Goal: Information Seeking & Learning: Learn about a topic

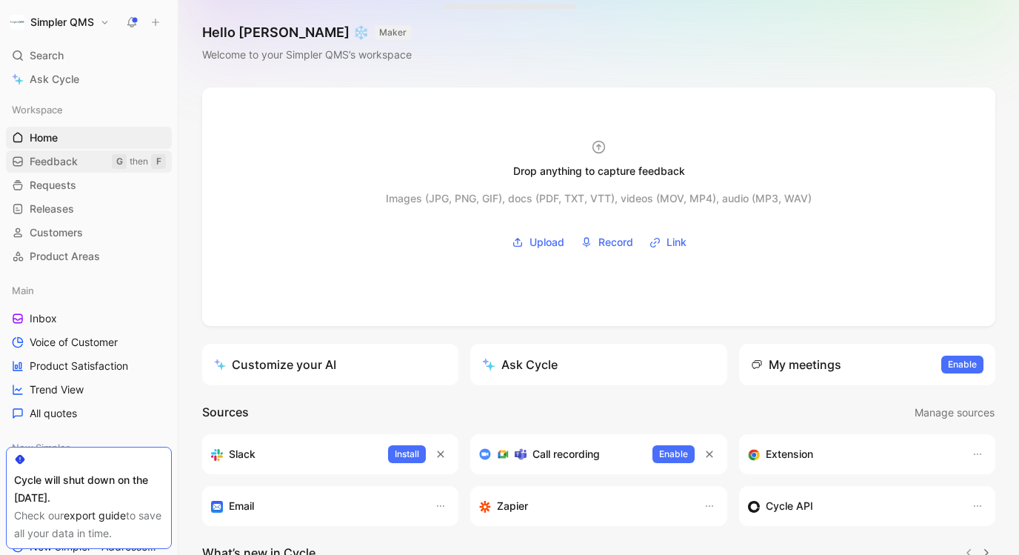
click at [47, 150] on link "Feedback G then F" at bounding box center [89, 161] width 166 height 22
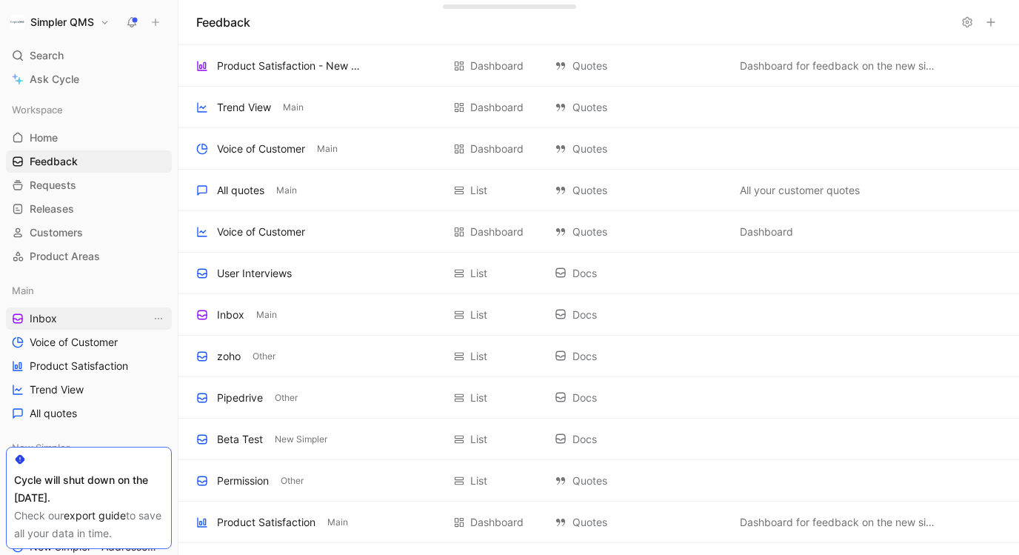
click at [44, 322] on span "Inbox" at bounding box center [43, 318] width 27 height 15
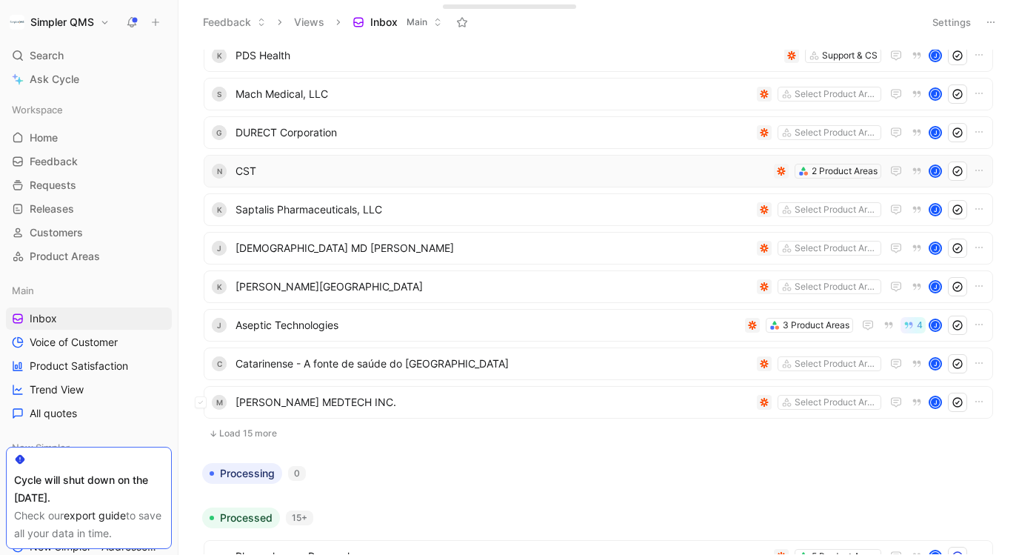
scroll to position [238, 0]
click at [232, 430] on button "Load 15 more" at bounding box center [599, 432] width 790 height 18
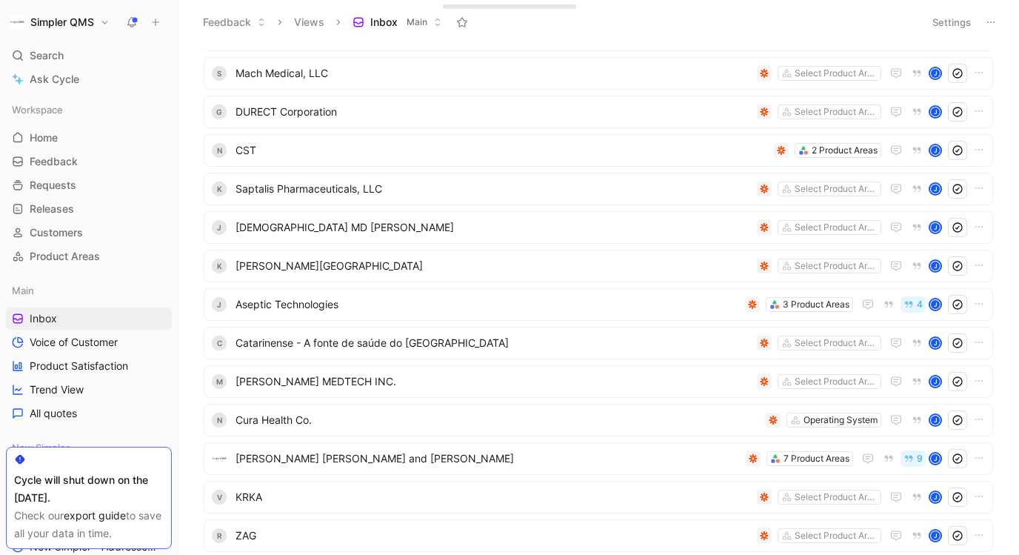
scroll to position [0, 0]
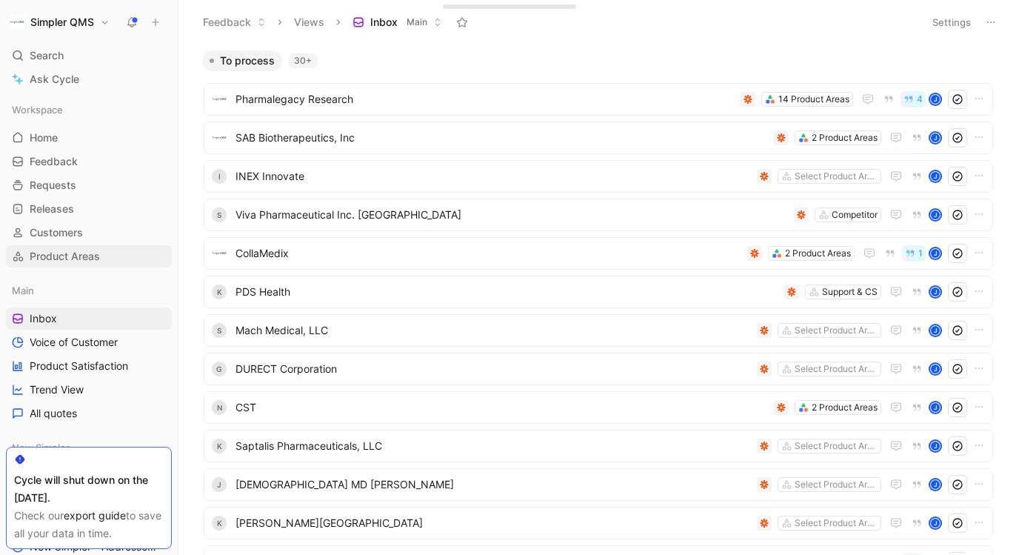
click at [69, 255] on span "Product Areas" at bounding box center [65, 256] width 70 height 15
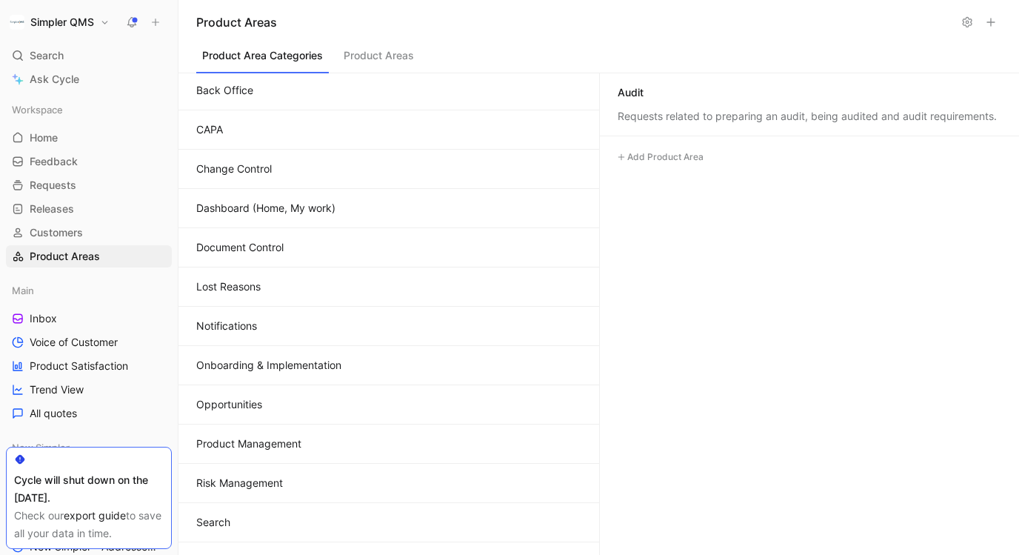
scroll to position [53, 0]
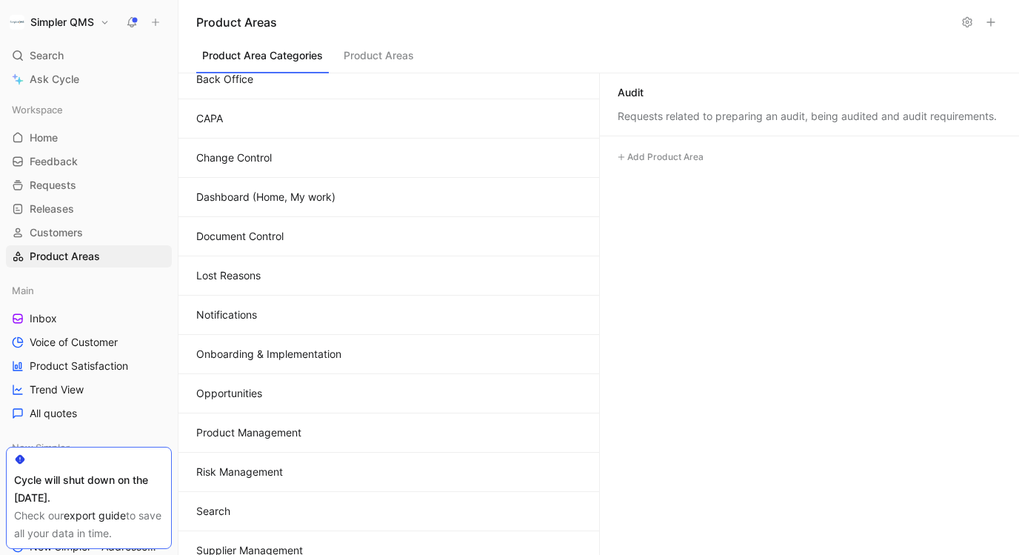
click at [274, 391] on button "Opportunities" at bounding box center [389, 393] width 421 height 39
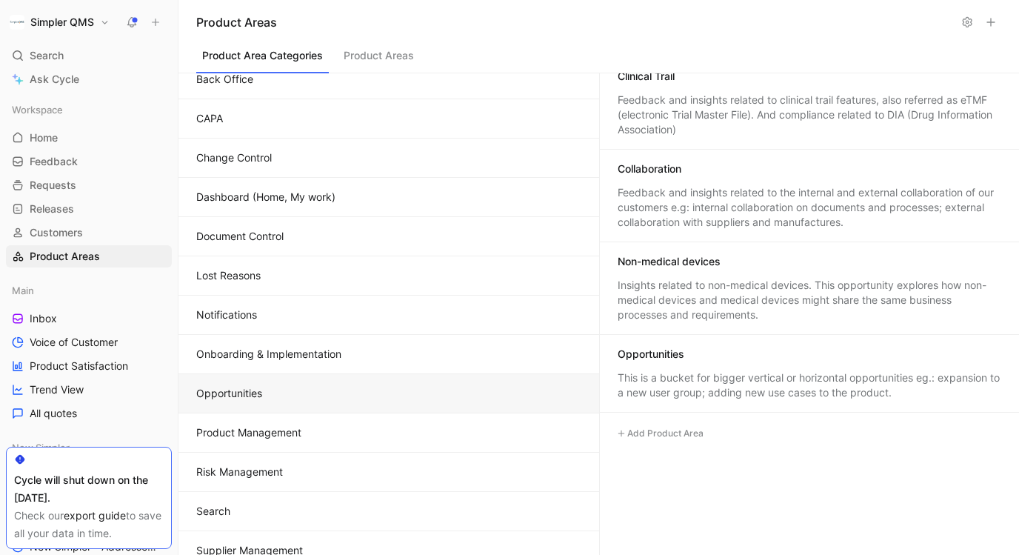
scroll to position [216, 0]
click at [708, 362] on div "Opportunities This is a bucket for bigger vertical or horizontal opportunities …" at bounding box center [810, 371] width 420 height 78
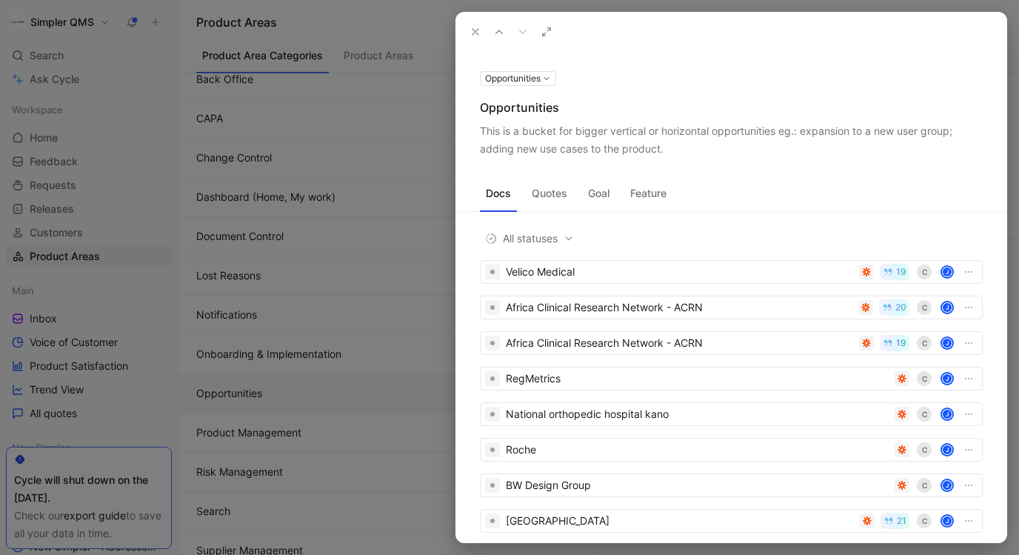
click at [660, 195] on button "Feature" at bounding box center [649, 194] width 48 height 24
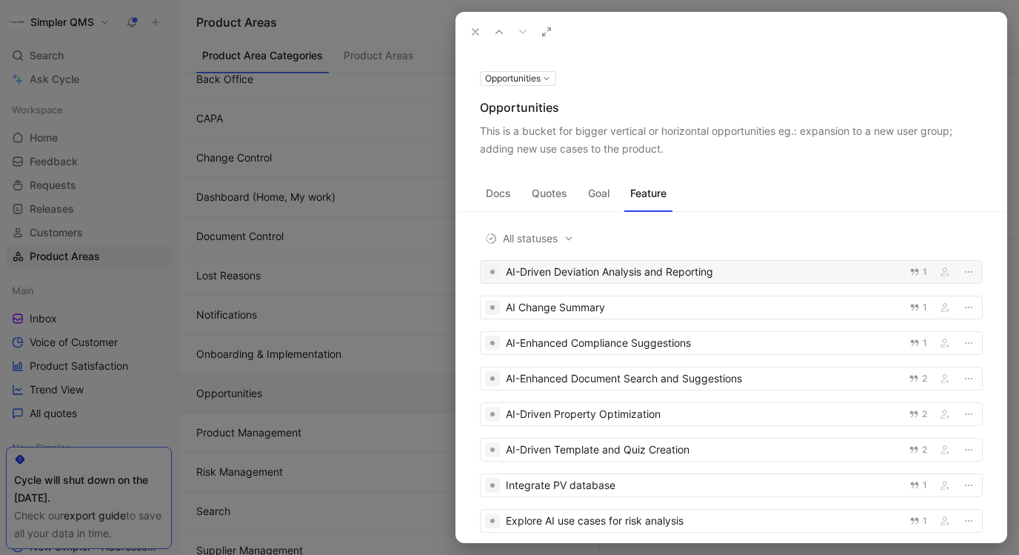
click at [693, 268] on div "AI-Driven Deviation Analysis and Reporting" at bounding box center [703, 272] width 395 height 18
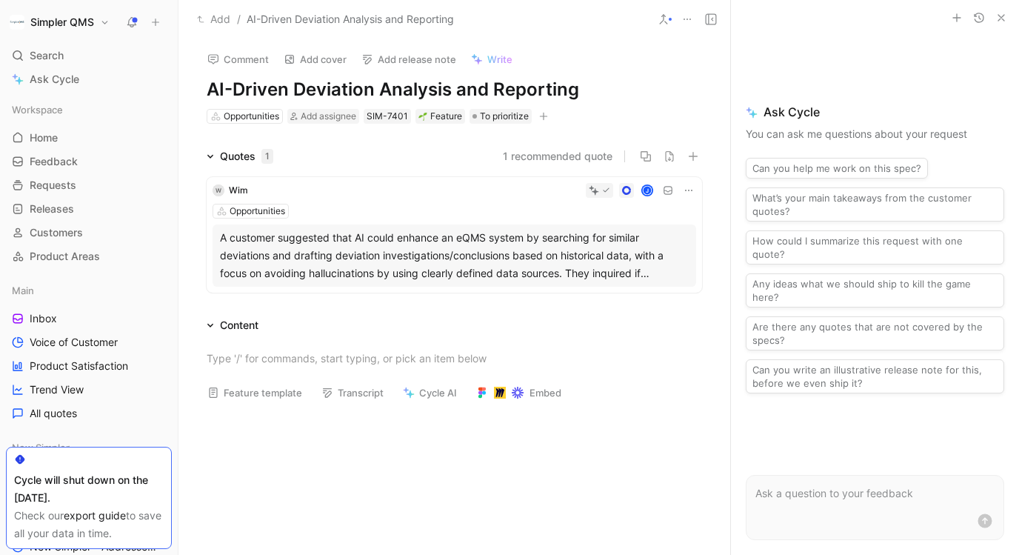
drag, startPoint x: 587, startPoint y: 87, endPoint x: 195, endPoint y: 90, distance: 391.9
click at [195, 90] on div "Comment Add cover Add release note Write AI-Driven Deviation Analysis and Repor…" at bounding box center [455, 82] width 552 height 87
copy h1 "AI-Driven Deviation Analysis and Reporting"
click at [568, 268] on div "A customer suggested that AI could enhance an eQMS system by searching for simi…" at bounding box center [454, 255] width 469 height 53
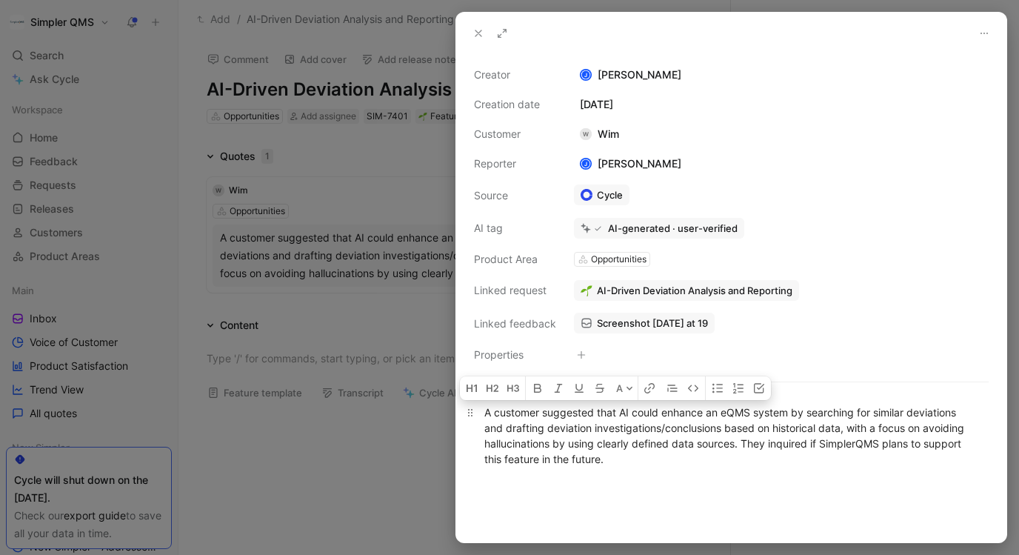
drag, startPoint x: 486, startPoint y: 413, endPoint x: 739, endPoint y: 445, distance: 255.4
click at [739, 445] on div "A customer suggested that AI could enhance an eQMS system by searching for simi…" at bounding box center [732, 436] width 494 height 62
copy div "A customer suggested that AI could enhance an eQMS system by searching for simi…"
click at [388, 496] on div at bounding box center [509, 277] width 1019 height 555
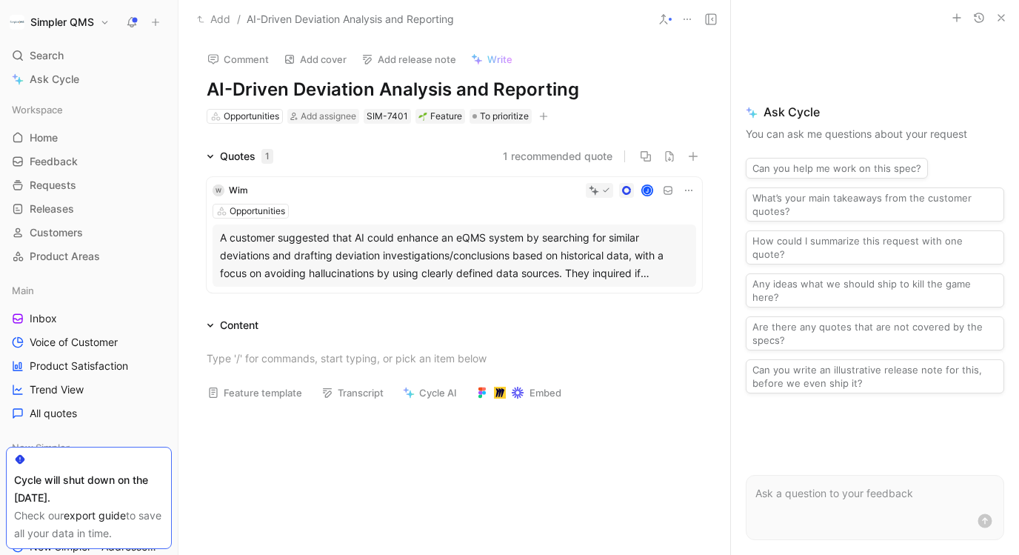
click at [234, 191] on span "Wim" at bounding box center [238, 189] width 19 height 11
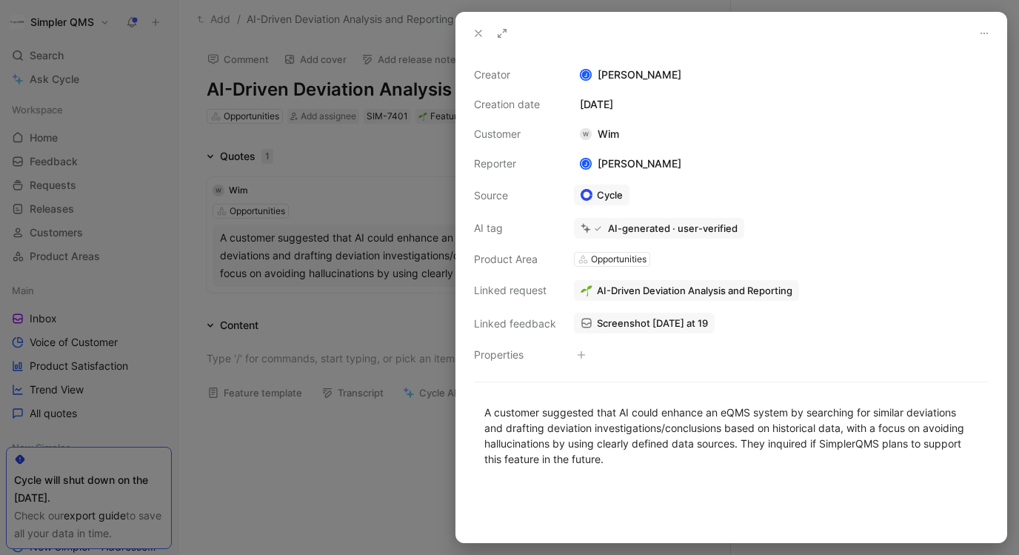
click at [388, 206] on div at bounding box center [509, 277] width 1019 height 555
click at [357, 193] on div at bounding box center [509, 277] width 1019 height 555
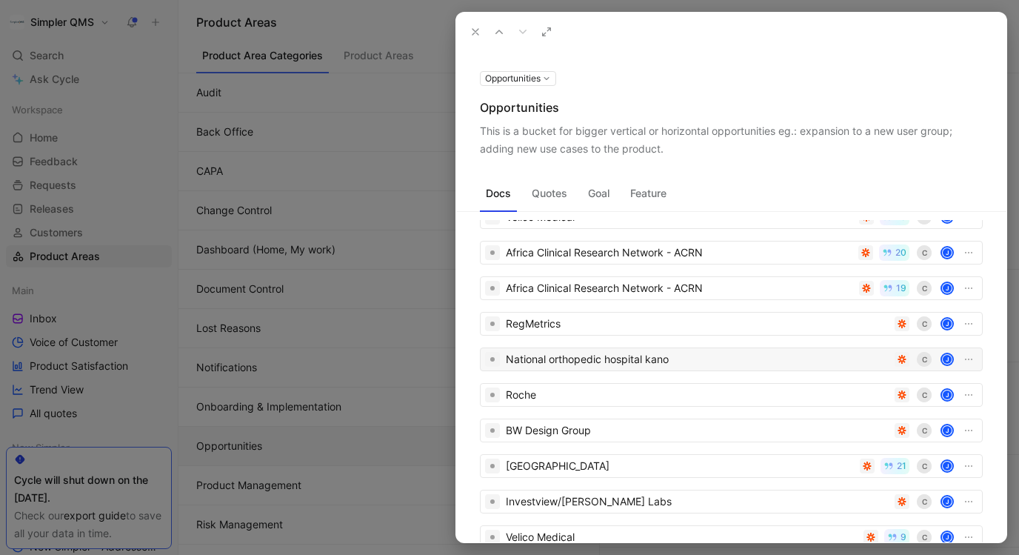
scroll to position [58, 0]
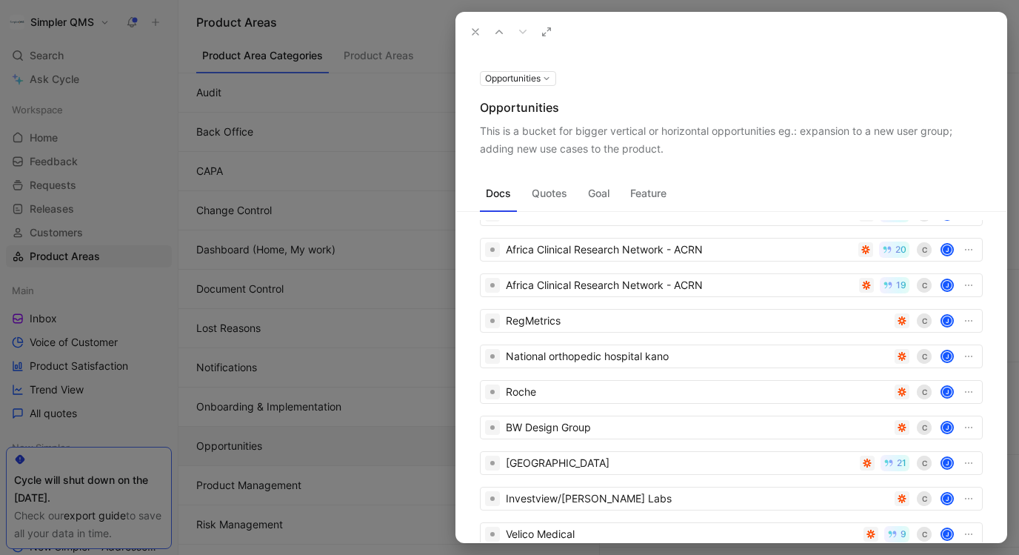
click at [656, 194] on button "Feature" at bounding box center [649, 194] width 48 height 24
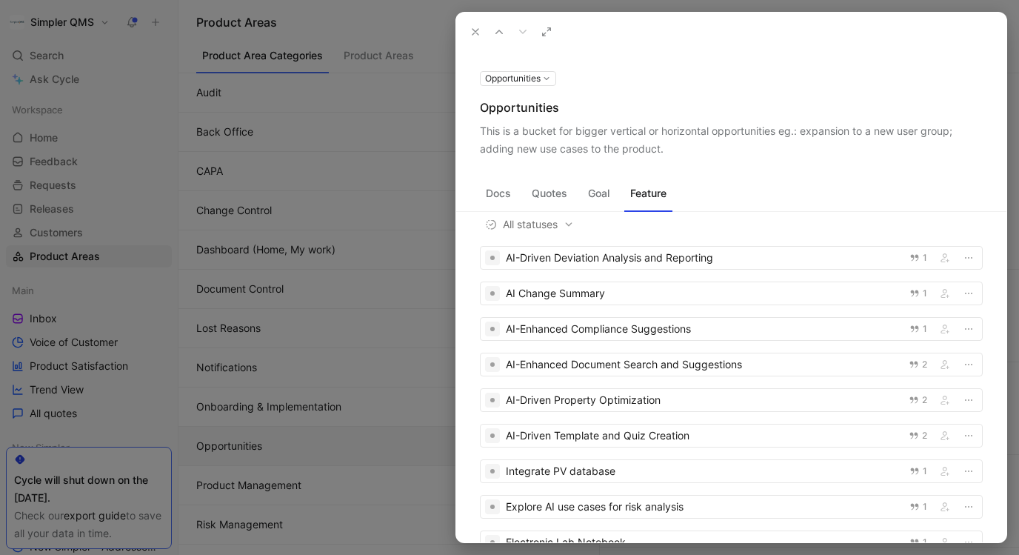
scroll to position [0, 0]
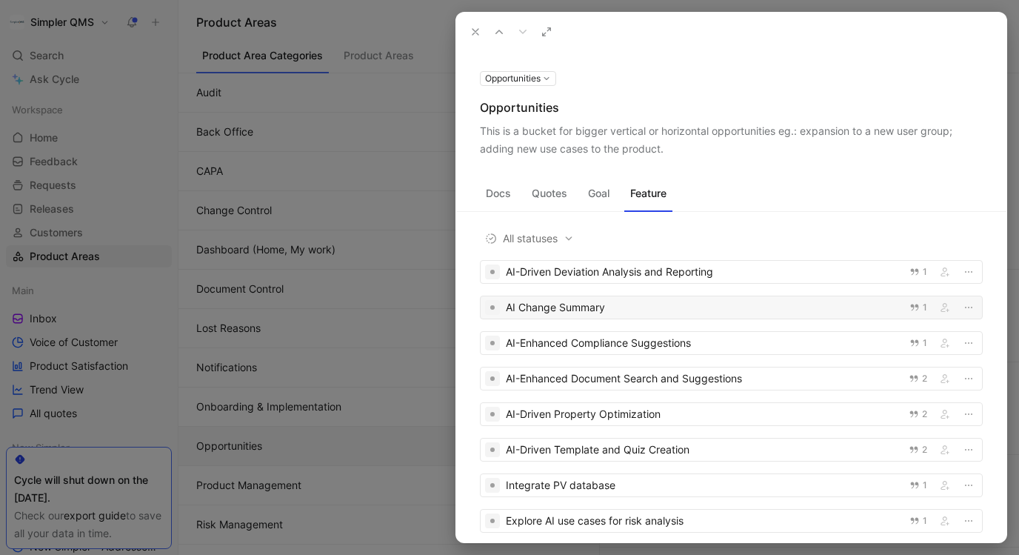
click at [634, 302] on div "AI Change Summary" at bounding box center [703, 308] width 395 height 18
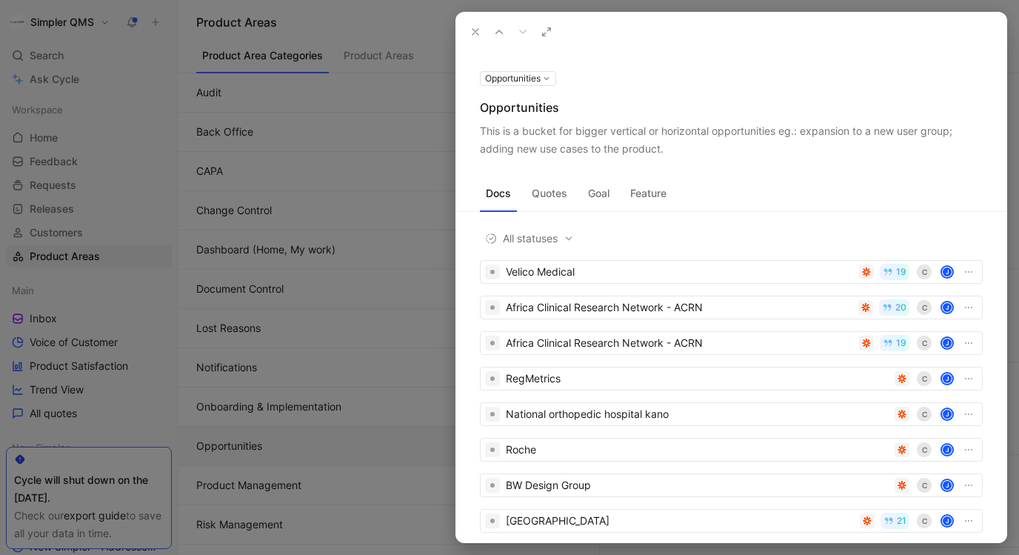
click at [656, 193] on button "Feature" at bounding box center [649, 194] width 48 height 24
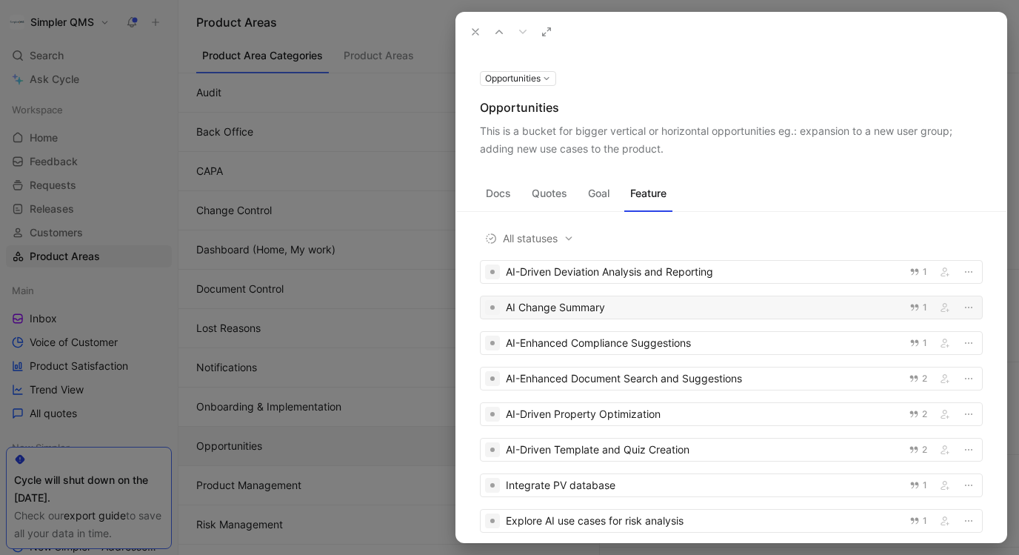
click at [605, 307] on div "AI Change Summary" at bounding box center [703, 308] width 395 height 18
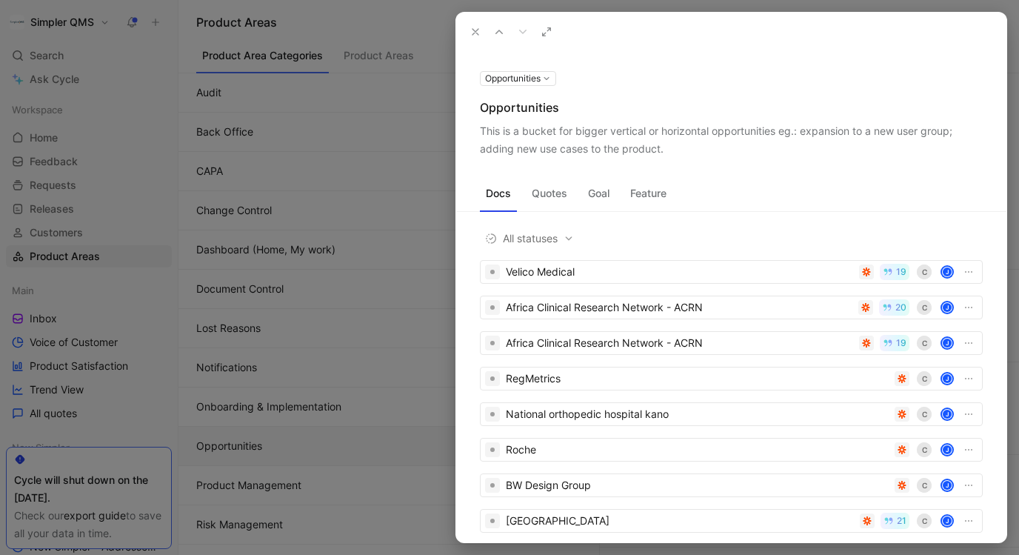
click at [648, 189] on button "Feature" at bounding box center [649, 194] width 48 height 24
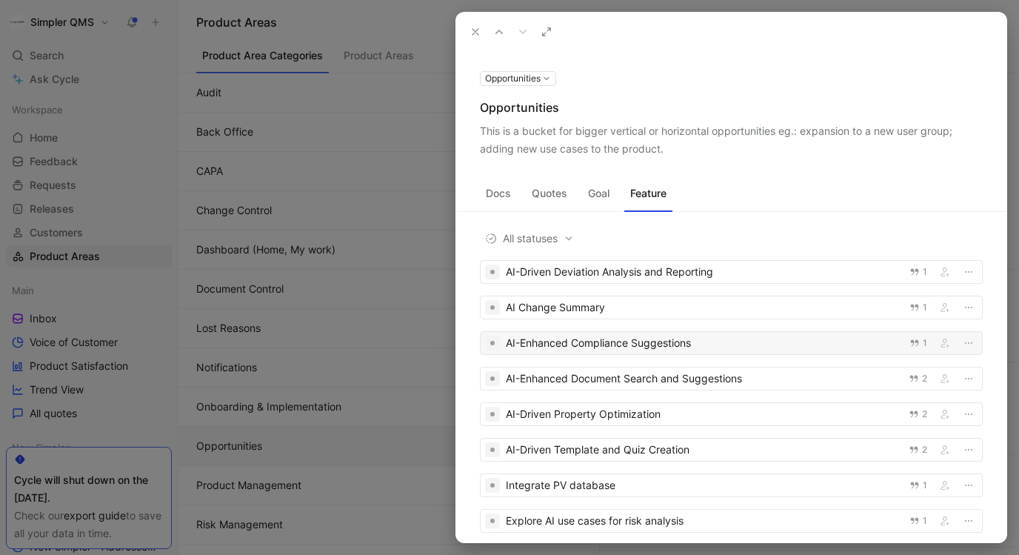
click at [650, 346] on div "AI-Enhanced Compliance Suggestions" at bounding box center [703, 343] width 395 height 18
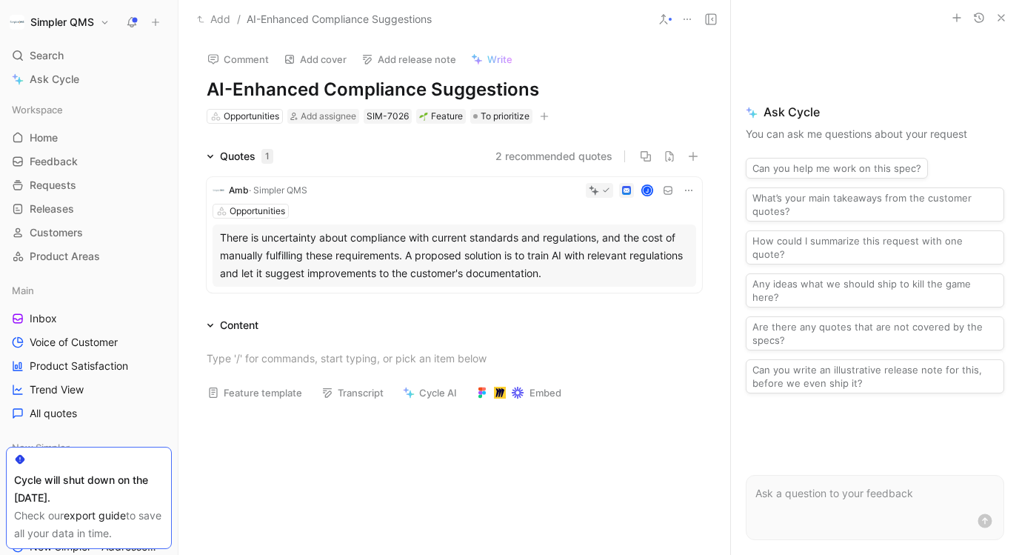
drag, startPoint x: 540, startPoint y: 87, endPoint x: 176, endPoint y: 70, distance: 364.2
click at [176, 70] on div "Simpler QMS Search ⌘ K Ask Cycle Workspace Home G then H Feedback G then F Requ…" at bounding box center [509, 277] width 1019 height 555
copy h1 "AI-Enhanced Compliance Suggestions"
click at [530, 259] on div "There is uncertainty about compliance with current standards and regulations, a…" at bounding box center [454, 255] width 469 height 53
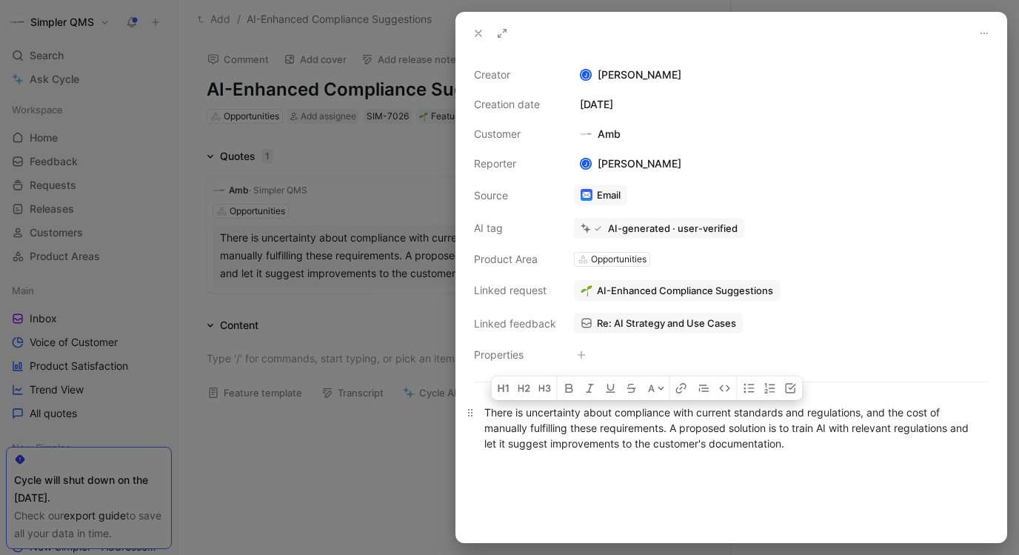
drag, startPoint x: 485, startPoint y: 413, endPoint x: 811, endPoint y: 447, distance: 327.8
click at [811, 447] on div "There is uncertainty about compliance with current standards and regulations, a…" at bounding box center [732, 428] width 494 height 47
copy div "There is uncertainty about compliance with current standards and regulations, a…"
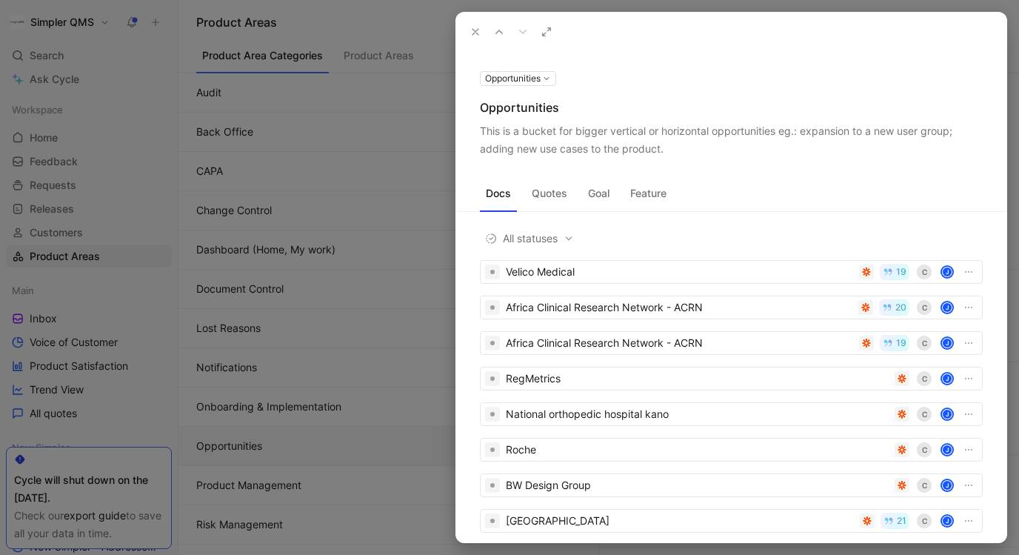
click at [653, 189] on button "Feature" at bounding box center [649, 194] width 48 height 24
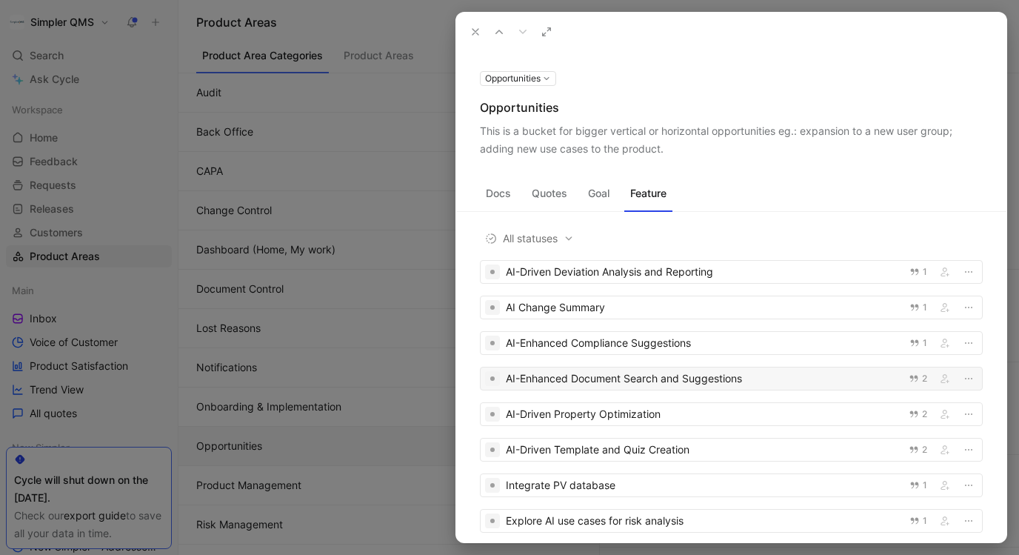
click at [760, 382] on div "AI-Enhanced Document Search and Suggestions" at bounding box center [703, 379] width 394 height 18
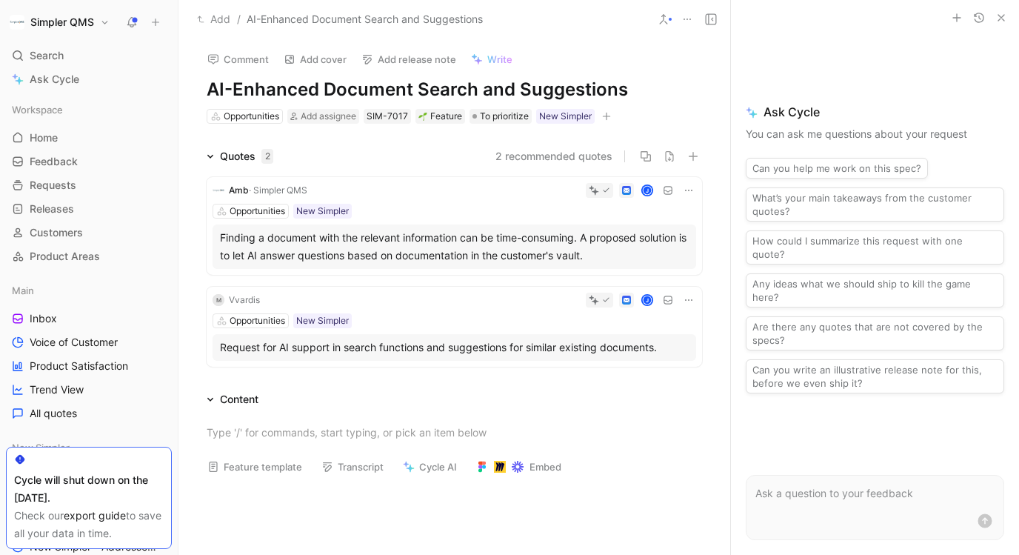
click at [502, 316] on div "Opportunities New Simpler" at bounding box center [455, 320] width 484 height 15
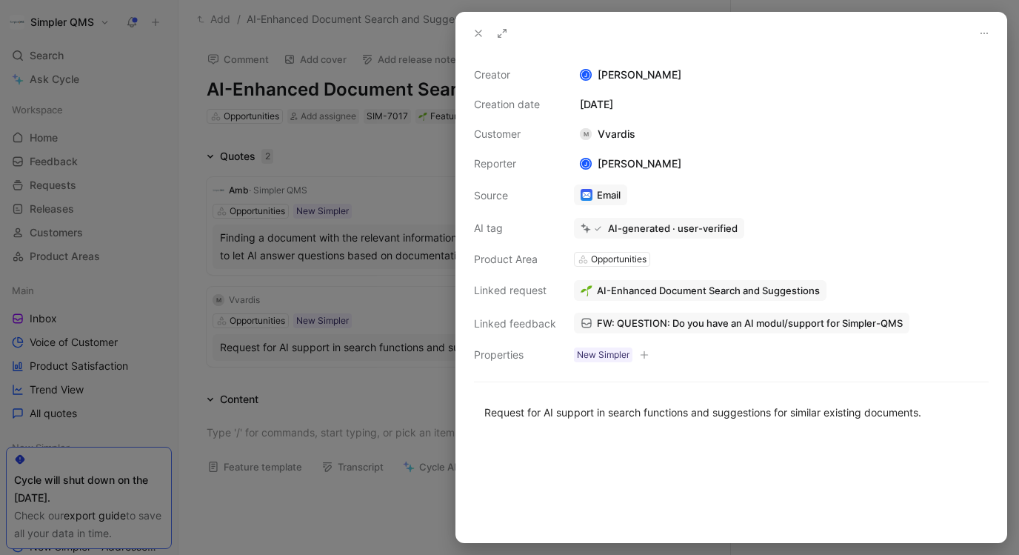
click at [638, 140] on div "M Vvardis" at bounding box center [607, 134] width 67 height 18
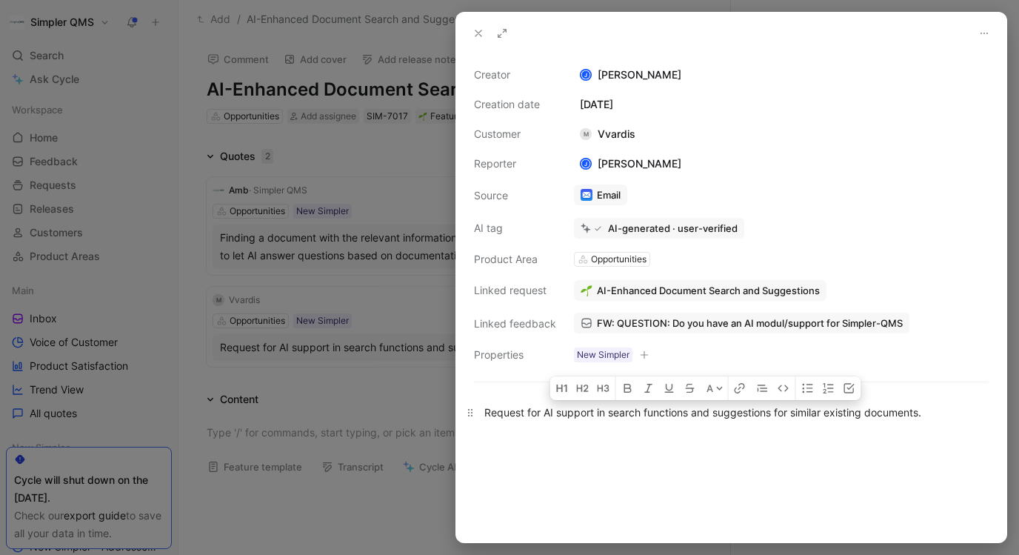
drag, startPoint x: 930, startPoint y: 413, endPoint x: 487, endPoint y: 417, distance: 443.1
click at [487, 417] on div "Request for AI support in search functions and suggestions for similar existing…" at bounding box center [732, 413] width 494 height 16
copy div "Request for AI support in search functions and suggestions for similar existing…"
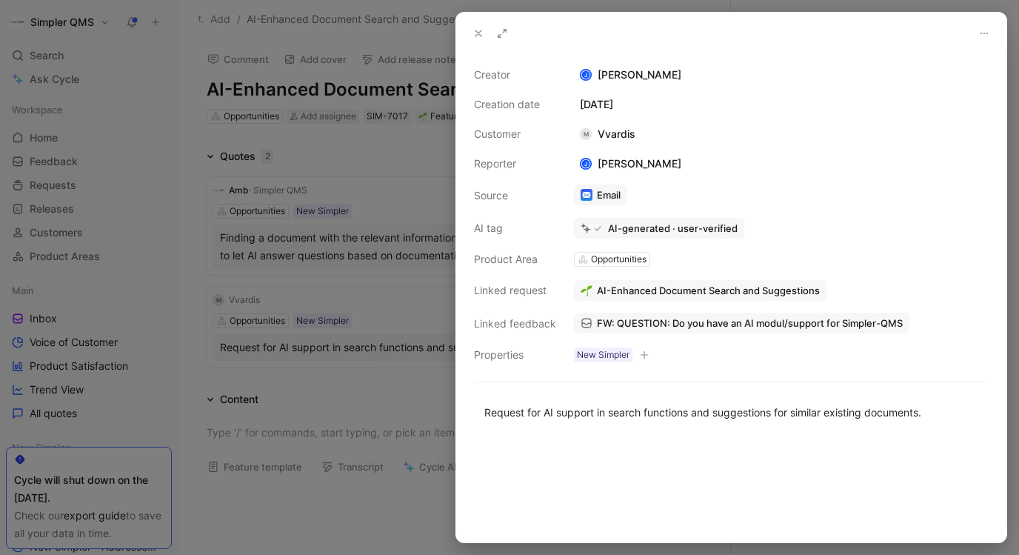
click at [482, 32] on icon at bounding box center [479, 33] width 12 height 12
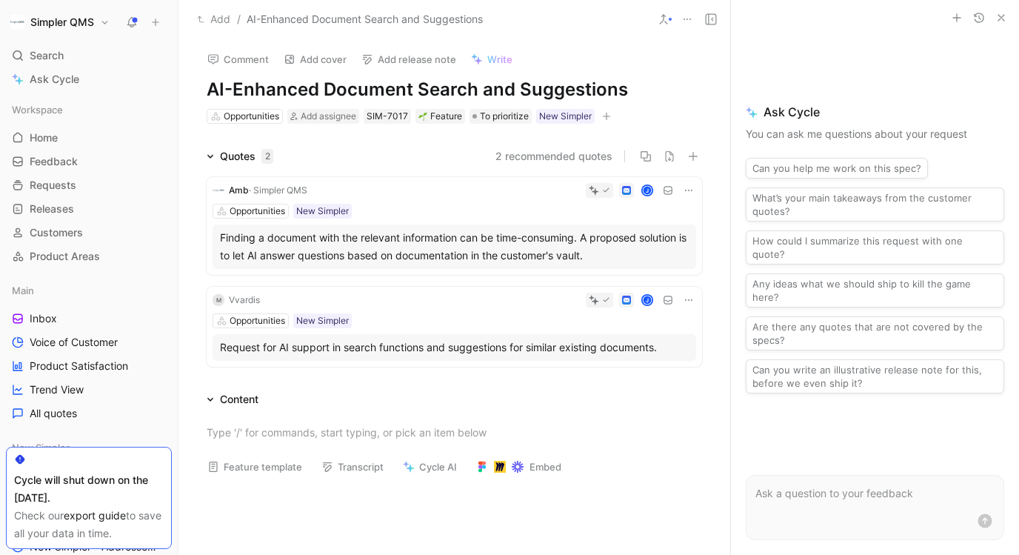
click at [686, 300] on icon at bounding box center [688, 299] width 7 height 1
click at [690, 18] on icon at bounding box center [688, 19] width 12 height 12
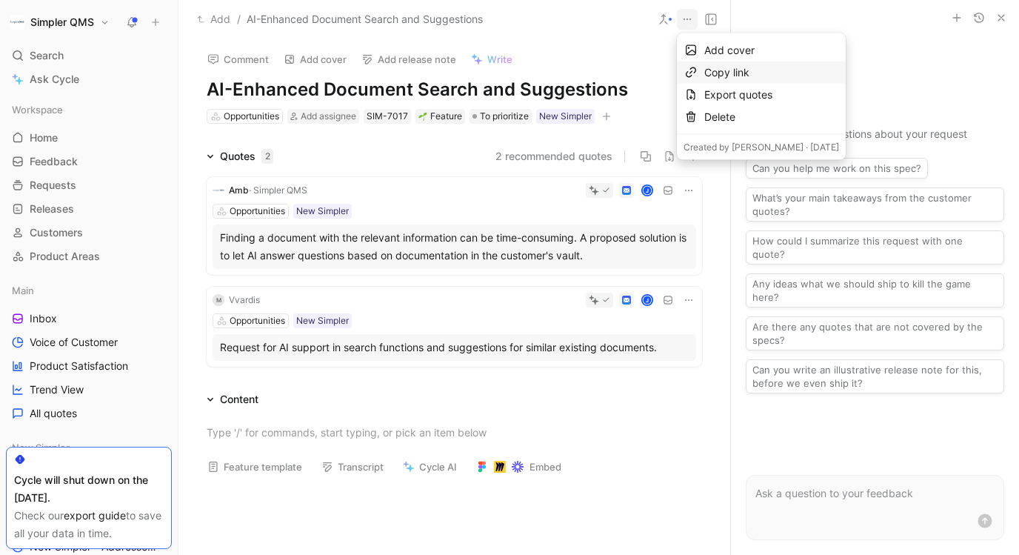
click at [715, 69] on div "Copy link" at bounding box center [772, 73] width 135 height 18
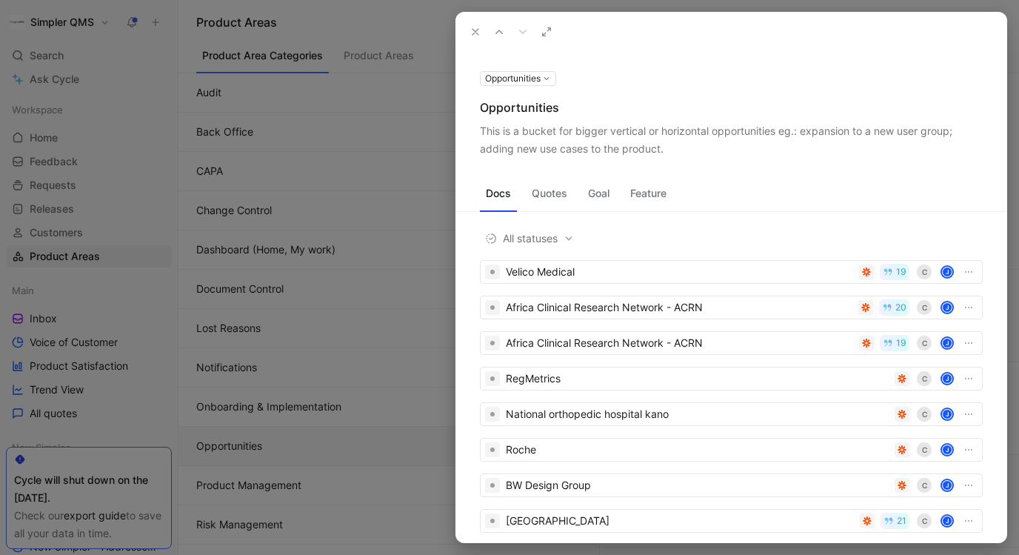
click at [656, 196] on button "Feature" at bounding box center [649, 194] width 48 height 24
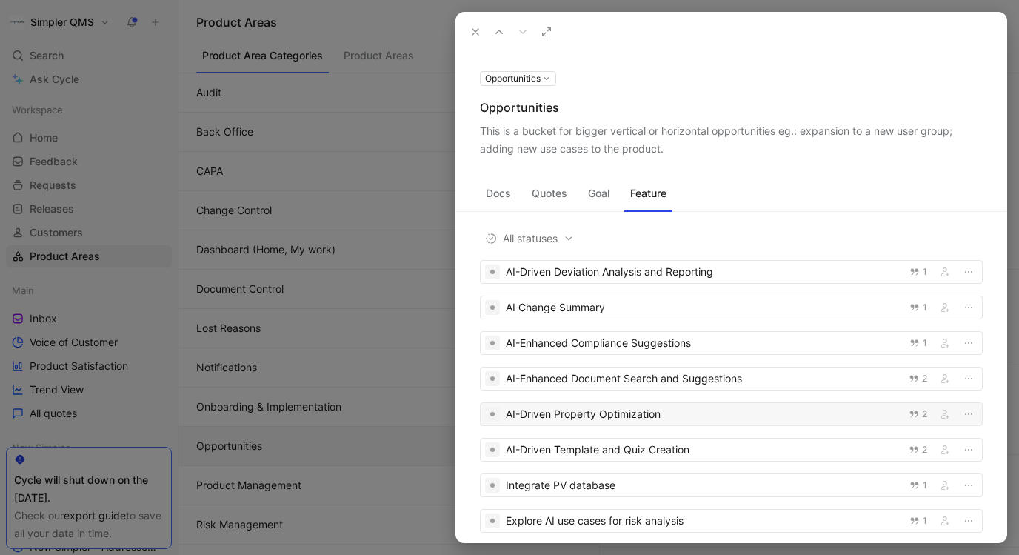
click at [757, 412] on div "AI-Driven Property Optimization" at bounding box center [703, 414] width 394 height 18
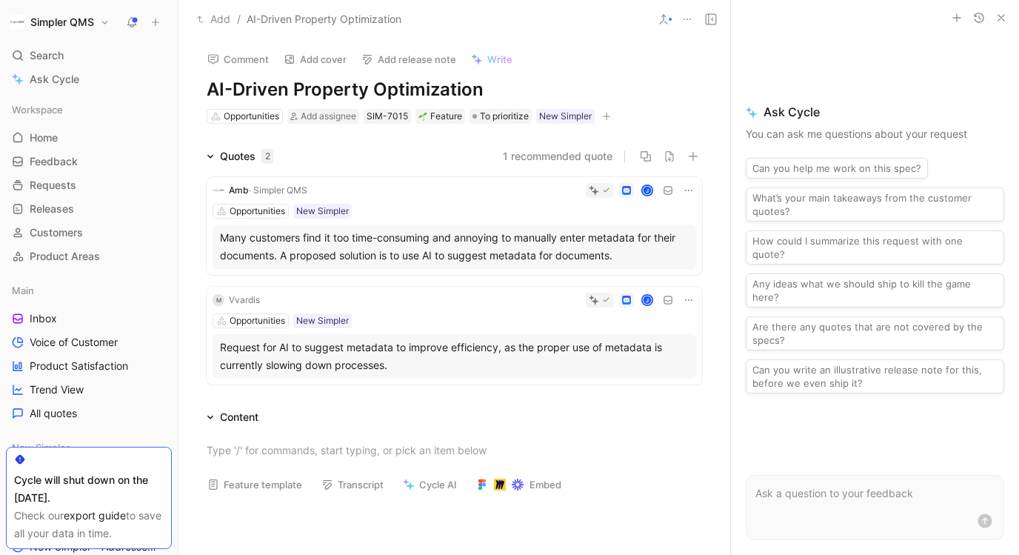
click at [553, 156] on button "1 recommended quote" at bounding box center [558, 156] width 110 height 18
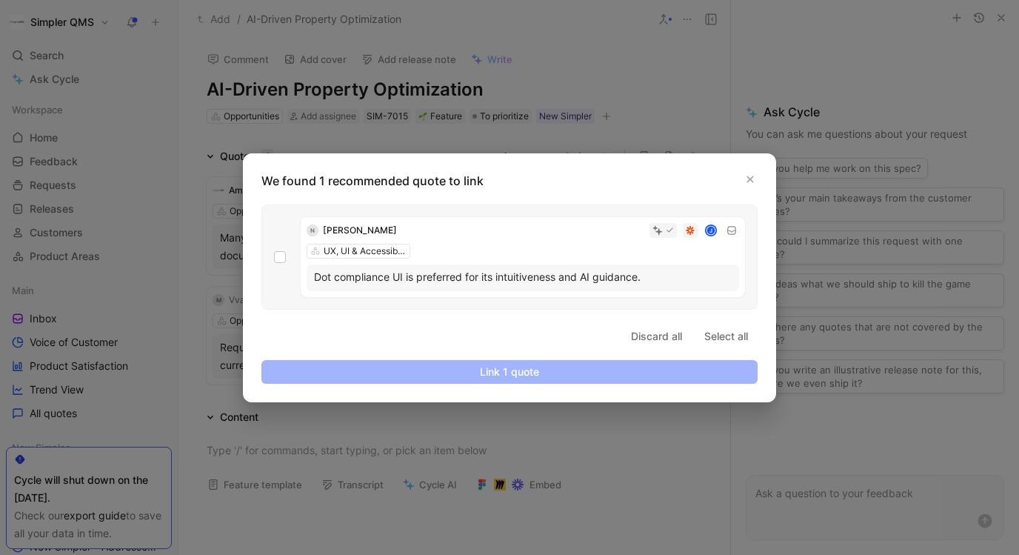
click at [752, 170] on div "We found 1 recommended quote to link N [PERSON_NAME], UI & Accessibility (new s…" at bounding box center [509, 277] width 533 height 249
click at [746, 179] on icon "button" at bounding box center [750, 179] width 9 height 9
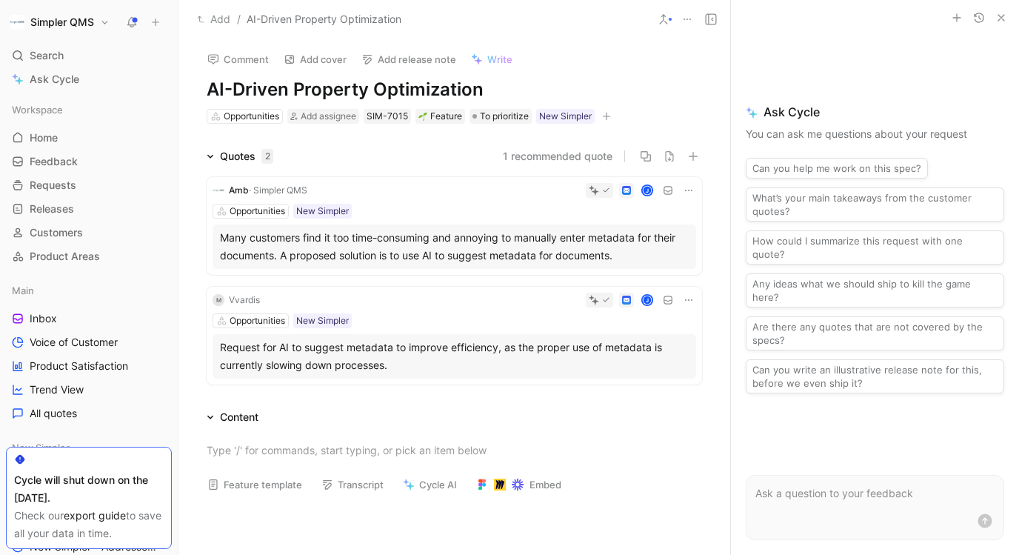
drag, startPoint x: 489, startPoint y: 90, endPoint x: 359, endPoint y: 91, distance: 130.4
click at [359, 91] on h1 "AI-Driven Property Optimization" at bounding box center [455, 90] width 496 height 24
click at [685, 21] on icon at bounding box center [688, 19] width 12 height 12
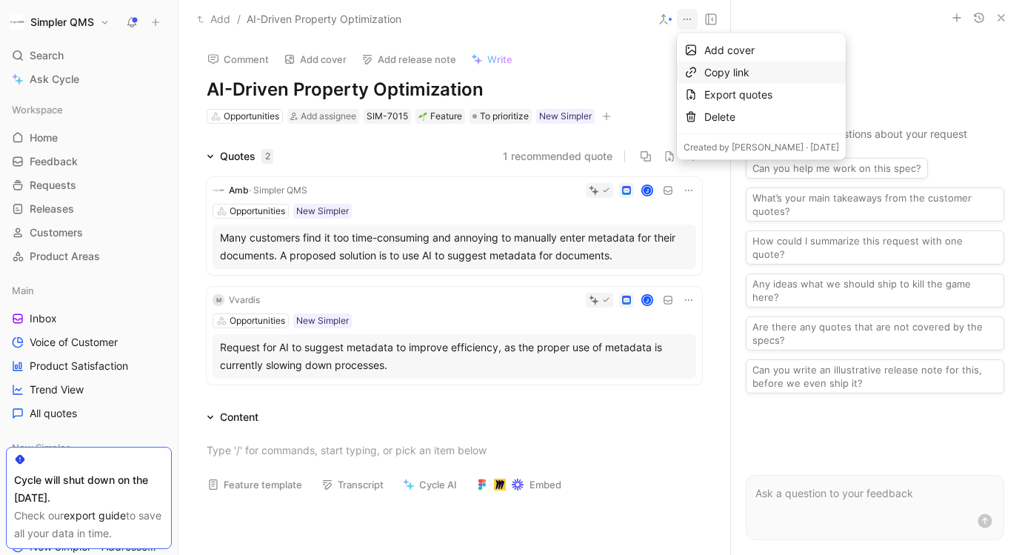
click at [735, 76] on div "Copy link" at bounding box center [772, 73] width 135 height 18
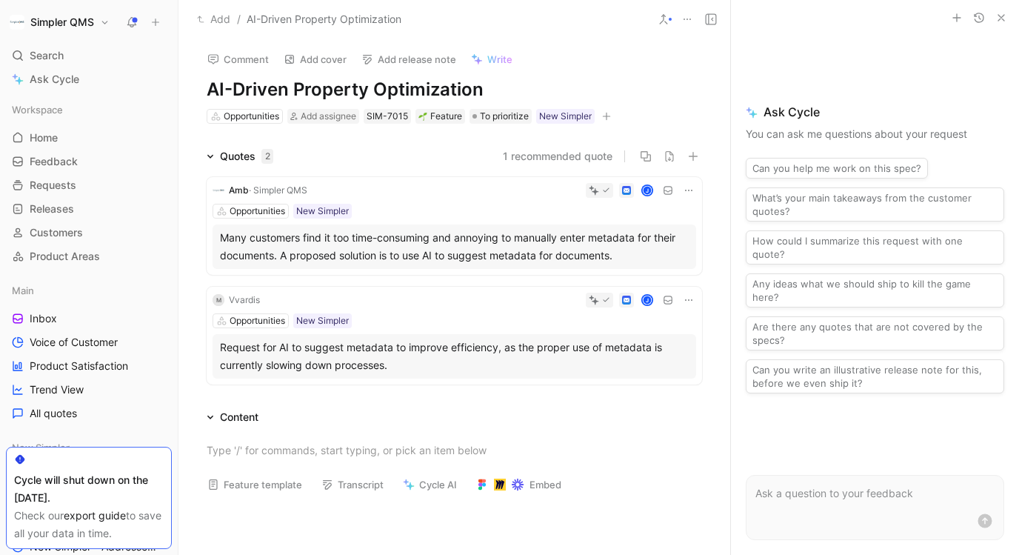
click at [330, 253] on div "Many customers find it too time-consuming and annoying to manually enter metada…" at bounding box center [454, 247] width 469 height 36
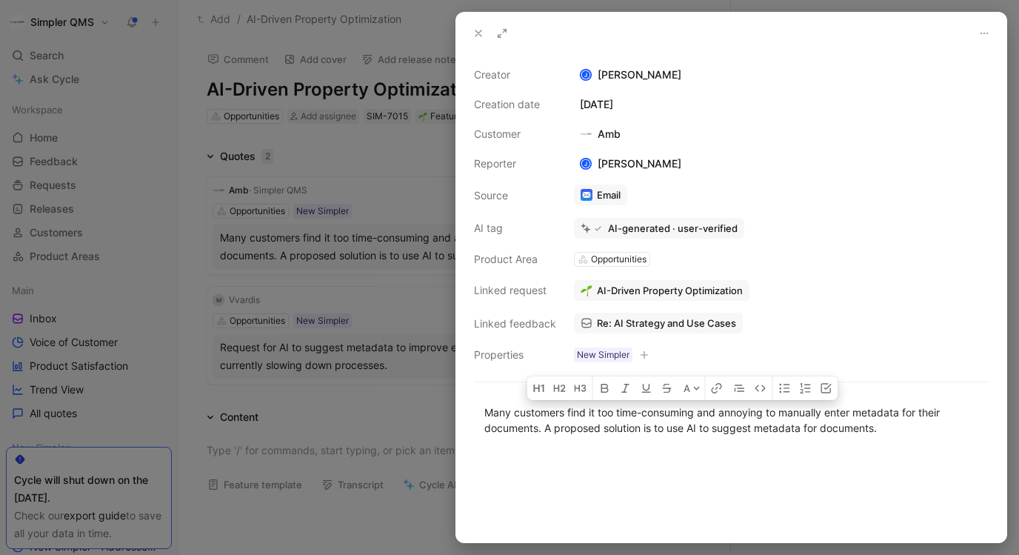
drag, startPoint x: 485, startPoint y: 413, endPoint x: 906, endPoint y: 442, distance: 421.8
click at [906, 442] on div "Many customers find it too time-consuming and annoying to manually enter metada…" at bounding box center [731, 420] width 550 height 64
copy div "Many customers find it too time-consuming and annoying to manually enter metada…"
click at [353, 290] on div at bounding box center [509, 277] width 1019 height 555
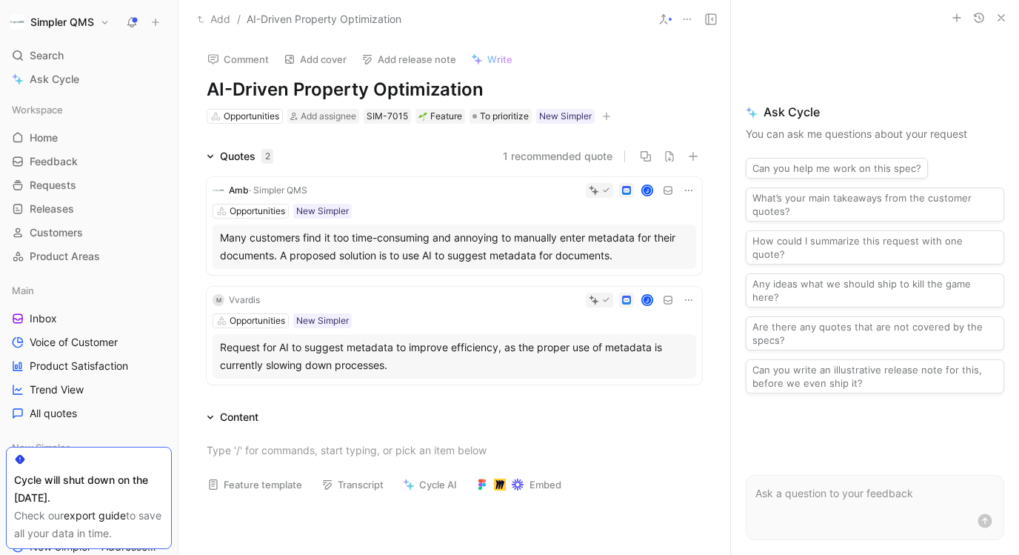
click at [404, 357] on div "Request for AI to suggest metadata to improve efficiency, as the proper use of …" at bounding box center [454, 357] width 469 height 36
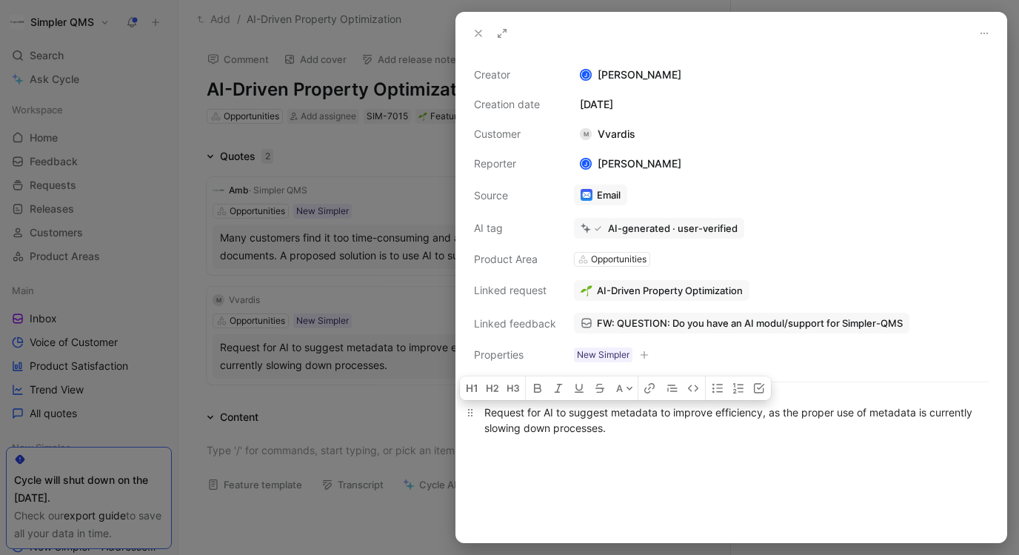
drag, startPoint x: 616, startPoint y: 431, endPoint x: 482, endPoint y: 408, distance: 135.3
click at [482, 408] on p "Request for AI to suggest metadata to improve efficiency, as the proper use of …" at bounding box center [731, 420] width 550 height 40
copy div "Request for AI to suggest metadata to improve efficiency, as the proper use of …"
click at [422, 117] on div at bounding box center [509, 277] width 1019 height 555
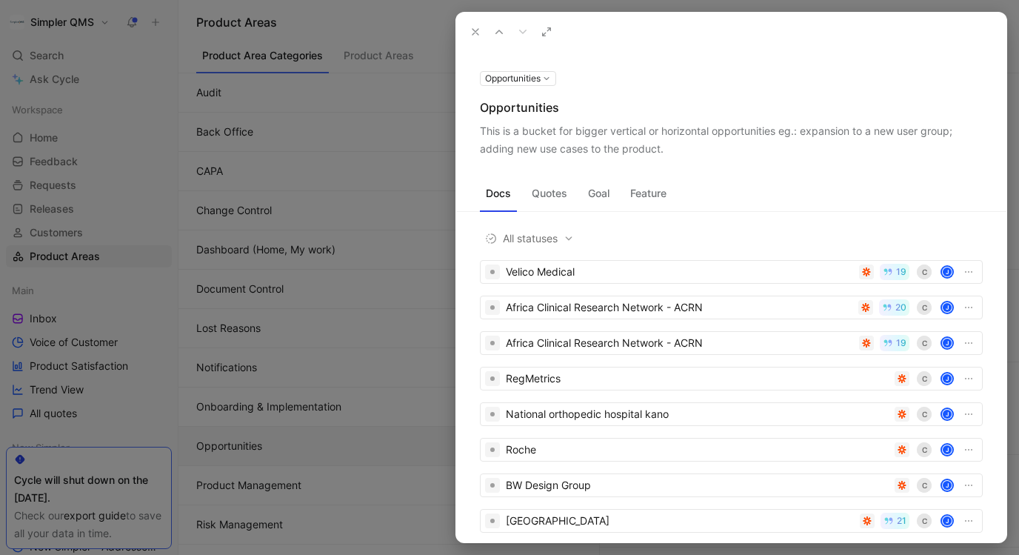
click at [655, 198] on button "Feature" at bounding box center [649, 194] width 48 height 24
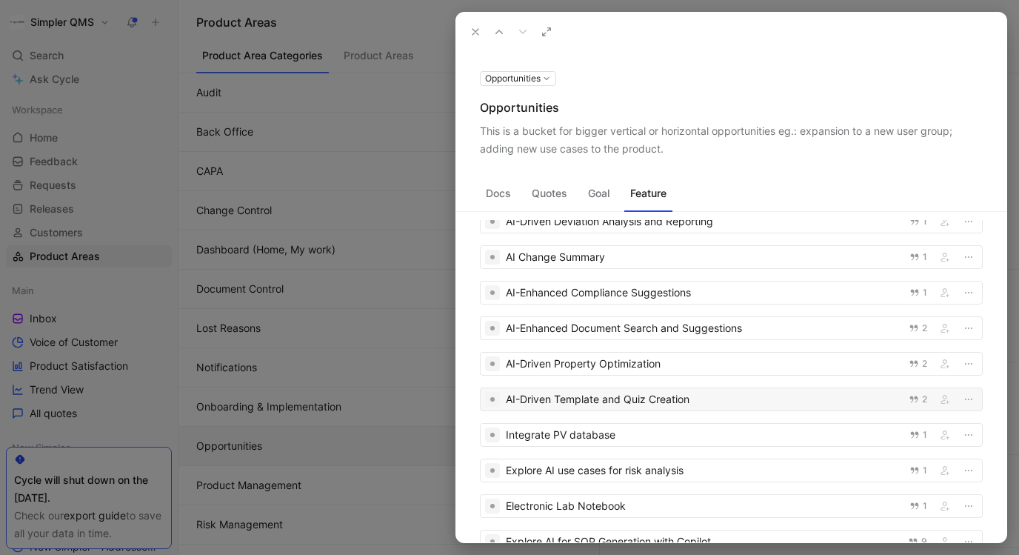
scroll to position [55, 0]
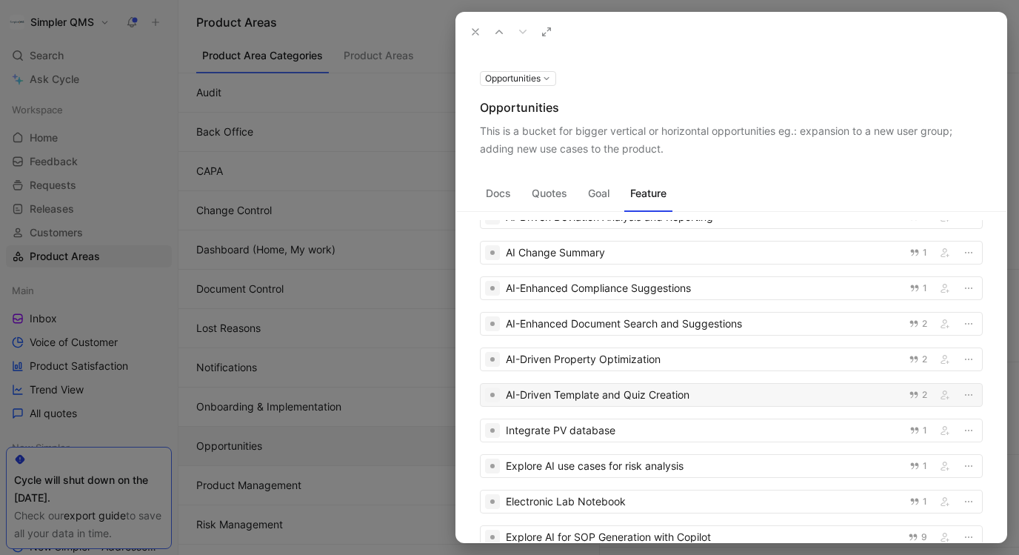
click at [685, 391] on div "AI-Driven Template and Quiz Creation" at bounding box center [703, 395] width 394 height 18
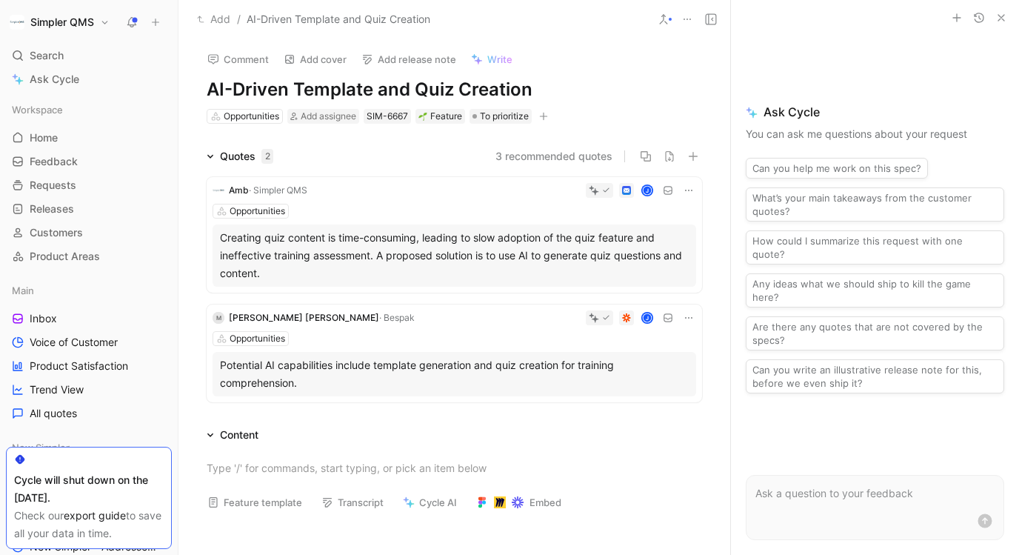
click at [377, 211] on div "Opportunities" at bounding box center [455, 211] width 484 height 15
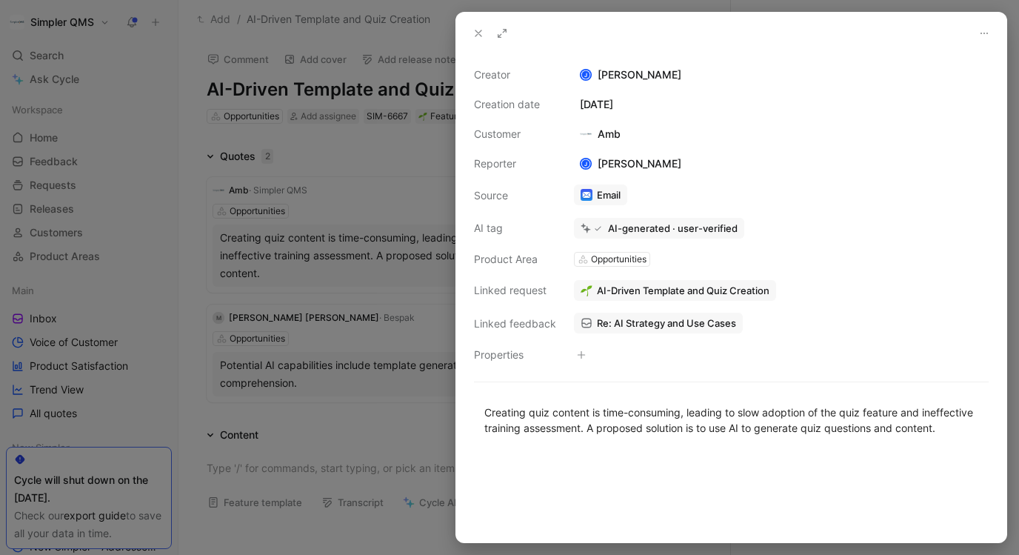
click at [393, 151] on div at bounding box center [509, 277] width 1019 height 555
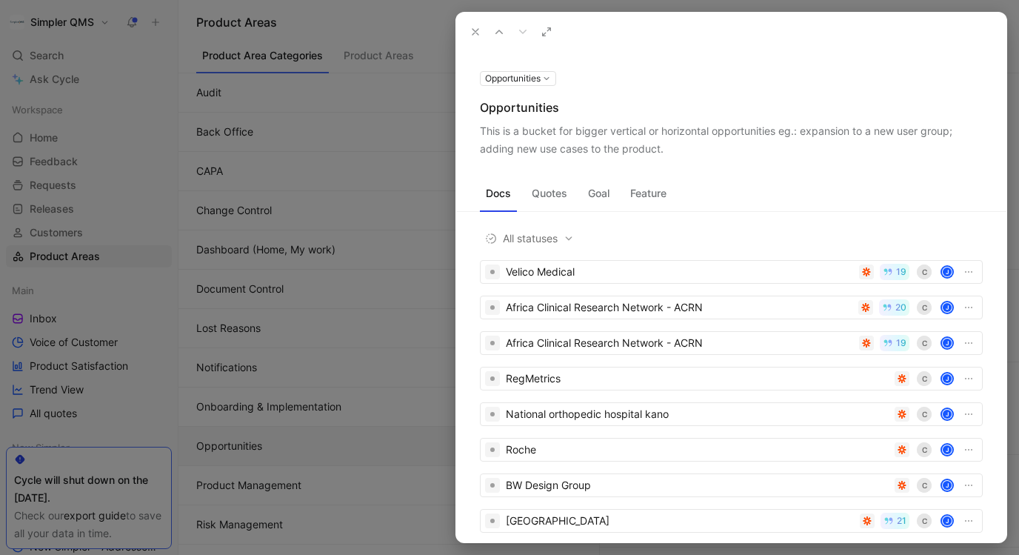
click at [655, 191] on button "Feature" at bounding box center [649, 194] width 48 height 24
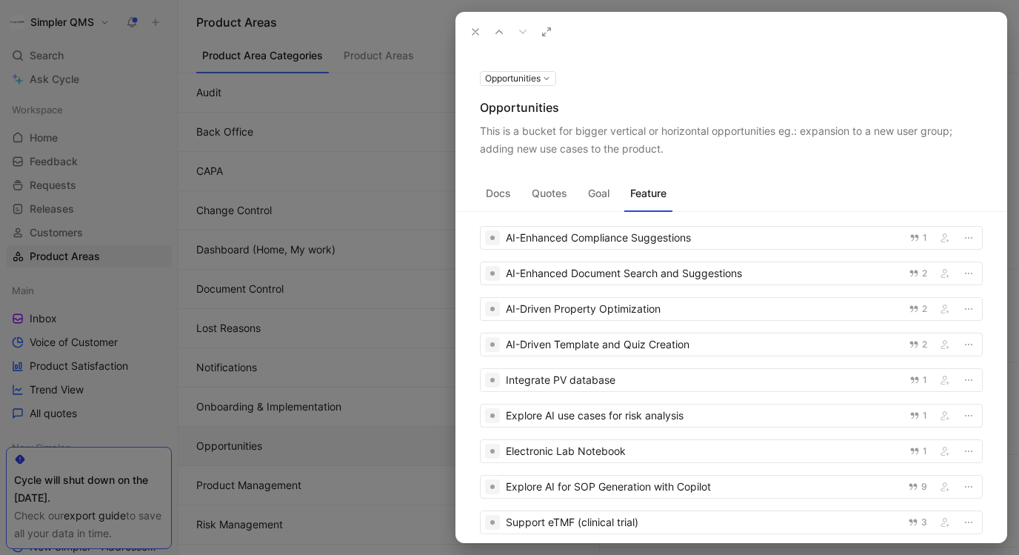
scroll to position [110, 0]
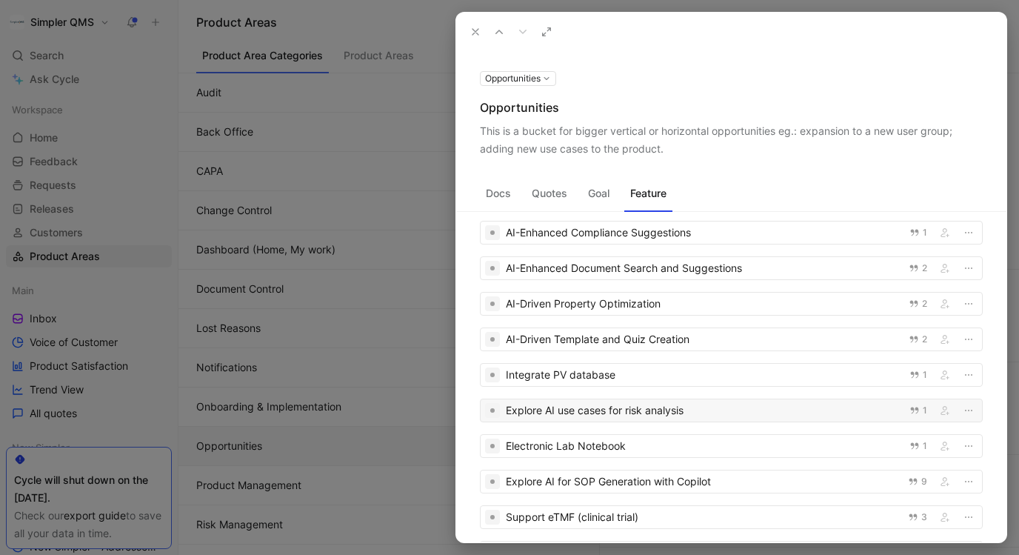
click at [681, 408] on div "Explore AI use cases for risk analysis" at bounding box center [703, 411] width 395 height 18
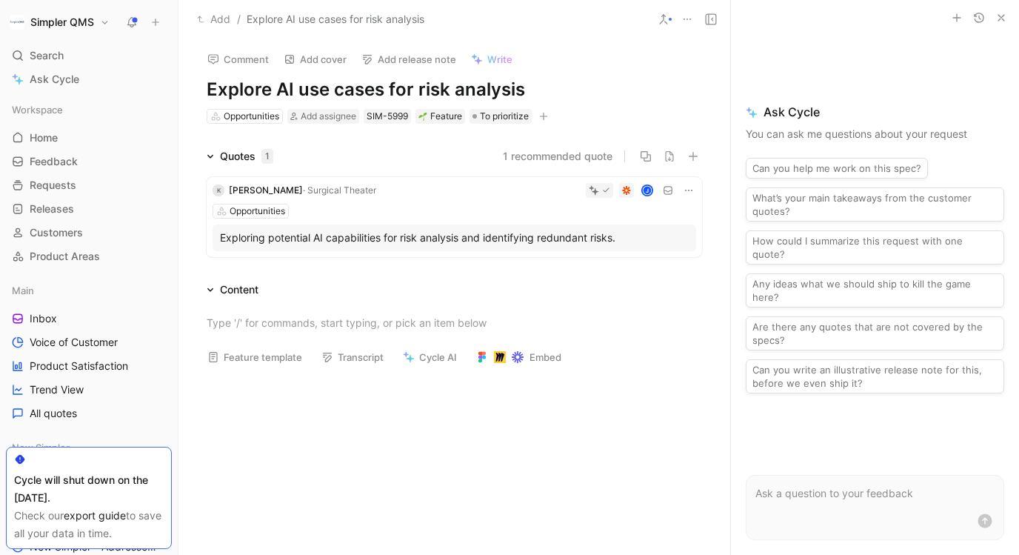
drag, startPoint x: 523, startPoint y: 90, endPoint x: 270, endPoint y: 87, distance: 252.7
click at [270, 87] on h1 "Explore AI use cases for risk analysis" at bounding box center [455, 90] width 496 height 24
click at [624, 232] on div "Exploring potential AI capabilities for risk analysis and identifying redundant…" at bounding box center [454, 238] width 469 height 18
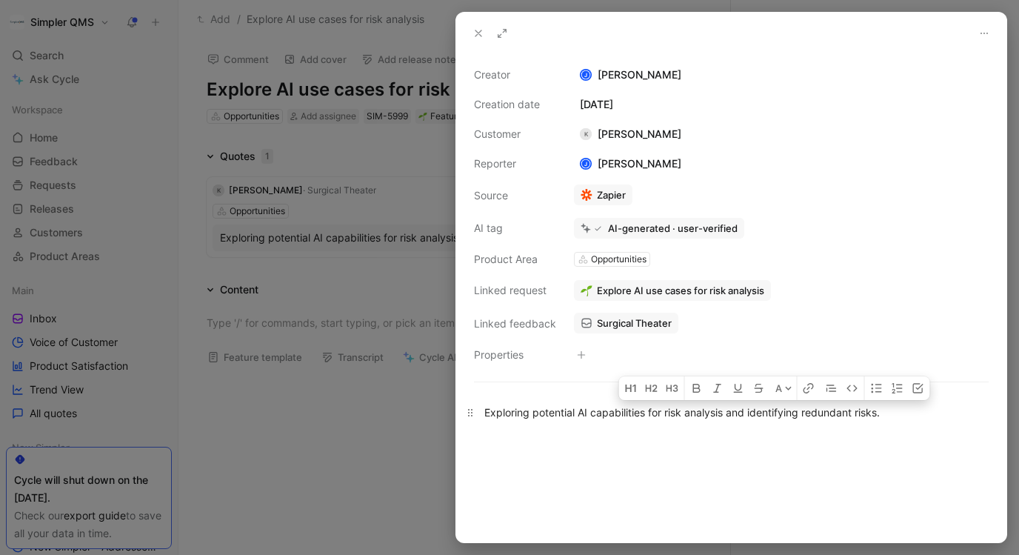
drag, startPoint x: 886, startPoint y: 412, endPoint x: 666, endPoint y: 415, distance: 220.1
click at [666, 415] on div "Exploring potential AI capabilities for risk analysis and identifying redundant…" at bounding box center [732, 413] width 494 height 16
click at [383, 274] on div at bounding box center [509, 277] width 1019 height 555
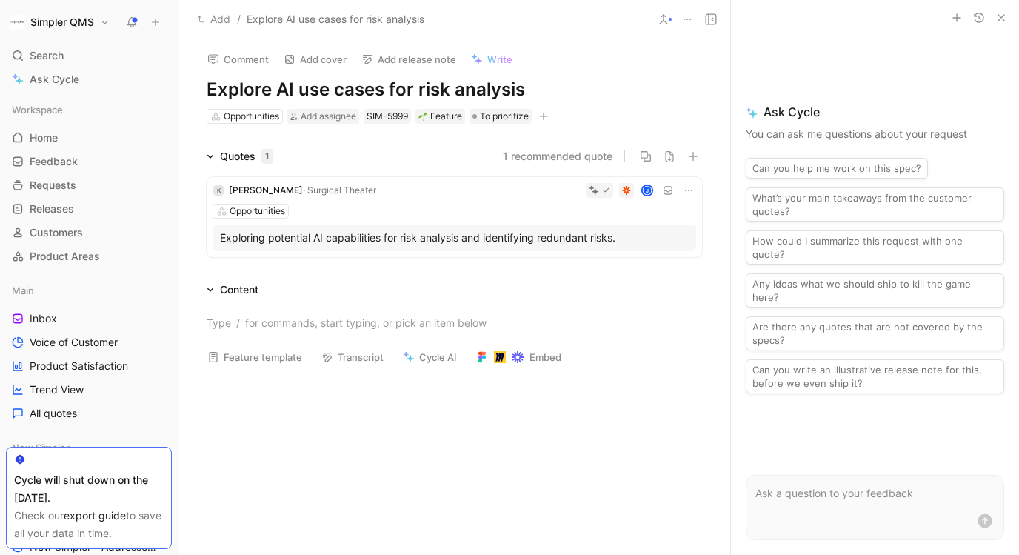
click at [367, 190] on div "K [PERSON_NAME] · Surgical Theater J" at bounding box center [455, 190] width 484 height 15
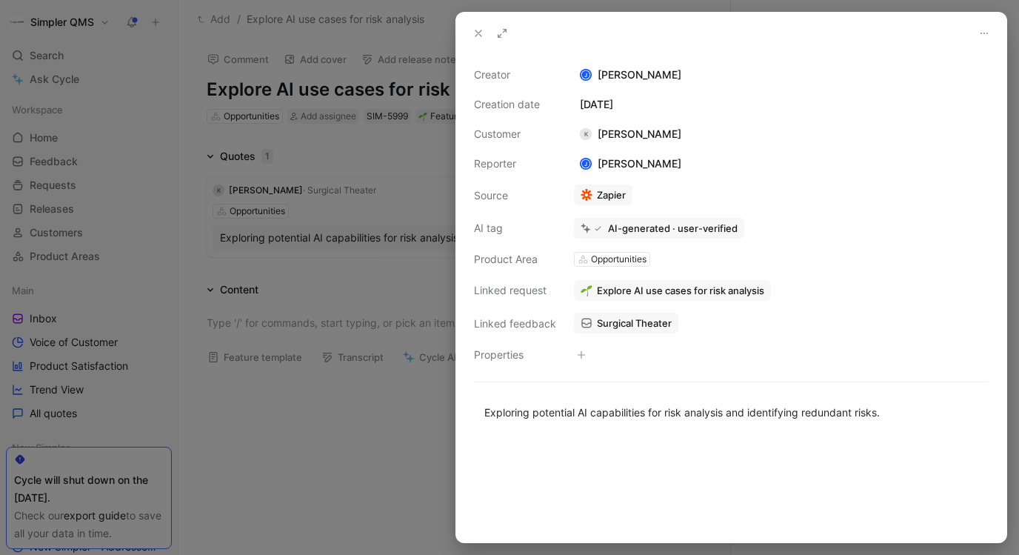
click at [385, 142] on div at bounding box center [509, 277] width 1019 height 555
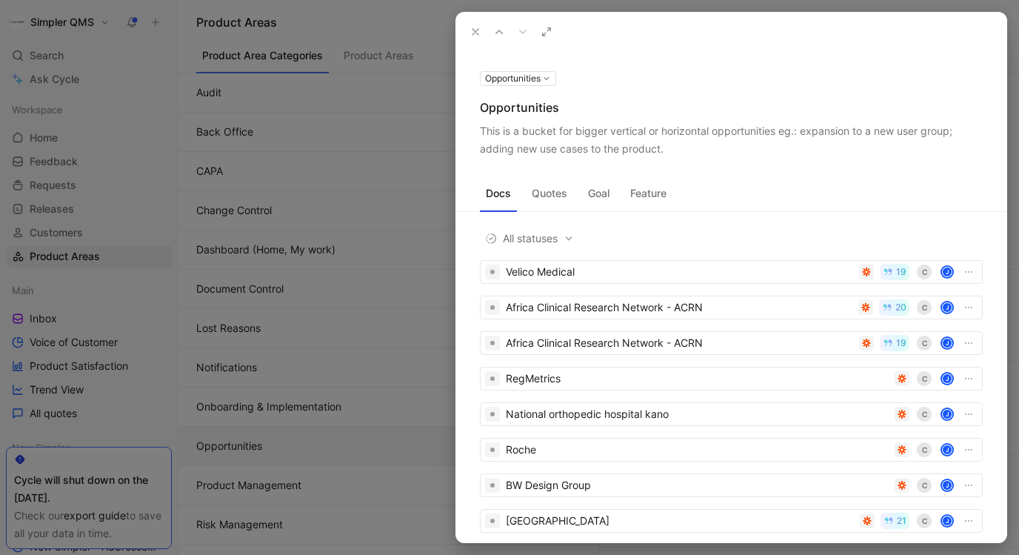
click at [650, 201] on button "Feature" at bounding box center [649, 194] width 48 height 24
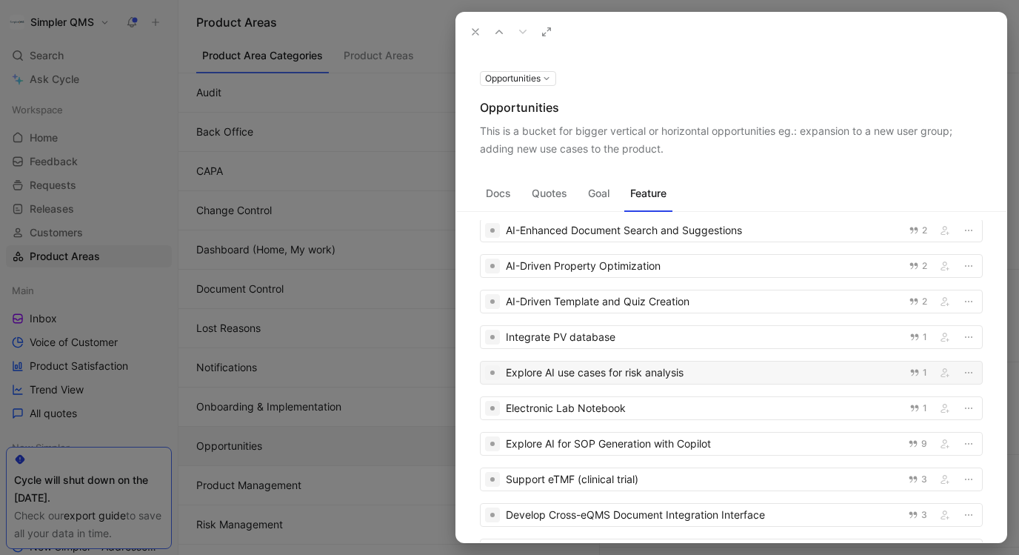
scroll to position [170, 0]
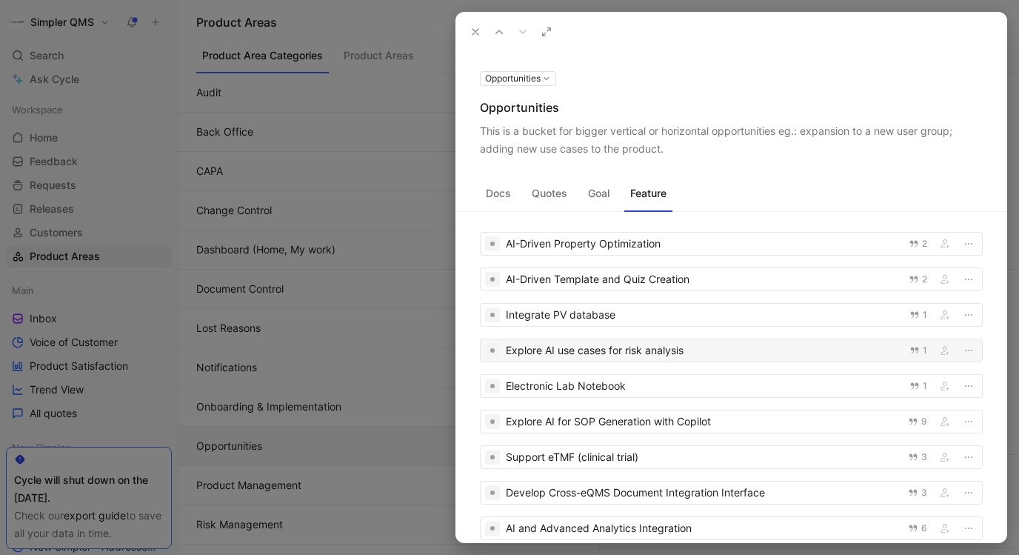
click at [704, 432] on div "Explore AI for SOP Generation with Copilot 9" at bounding box center [731, 422] width 503 height 24
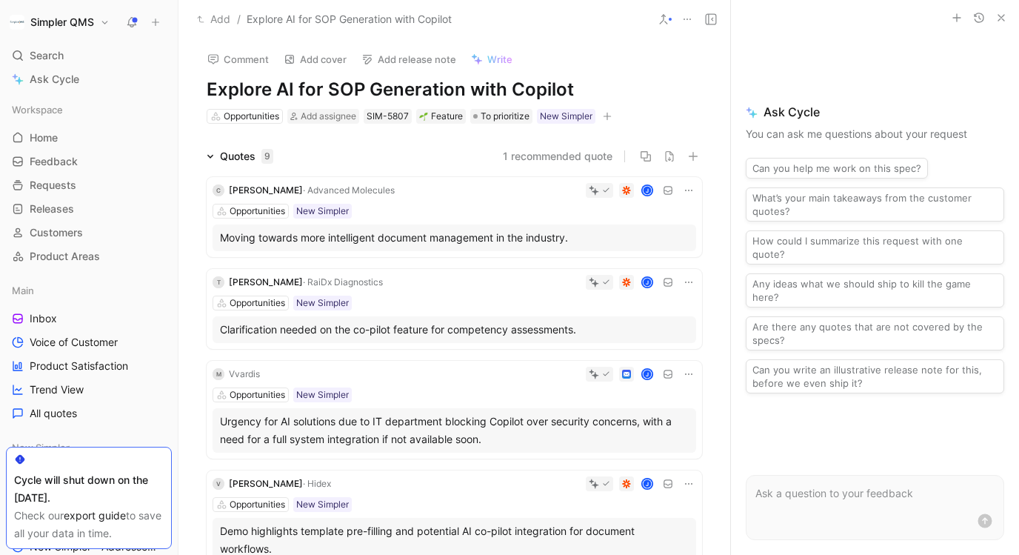
click at [530, 85] on h1 "Explore AI for SOP Generation with Copilot" at bounding box center [455, 90] width 496 height 24
drag, startPoint x: 588, startPoint y: 90, endPoint x: 515, endPoint y: 91, distance: 72.6
click at [515, 91] on h1 "Explore AI for SOP Generation with Copilot" at bounding box center [455, 90] width 496 height 24
drag, startPoint x: 273, startPoint y: 87, endPoint x: 184, endPoint y: 87, distance: 88.9
click at [184, 87] on div "Comment Add cover Add release note Write Explore AI for SOP Generation with Opp…" at bounding box center [455, 82] width 552 height 87
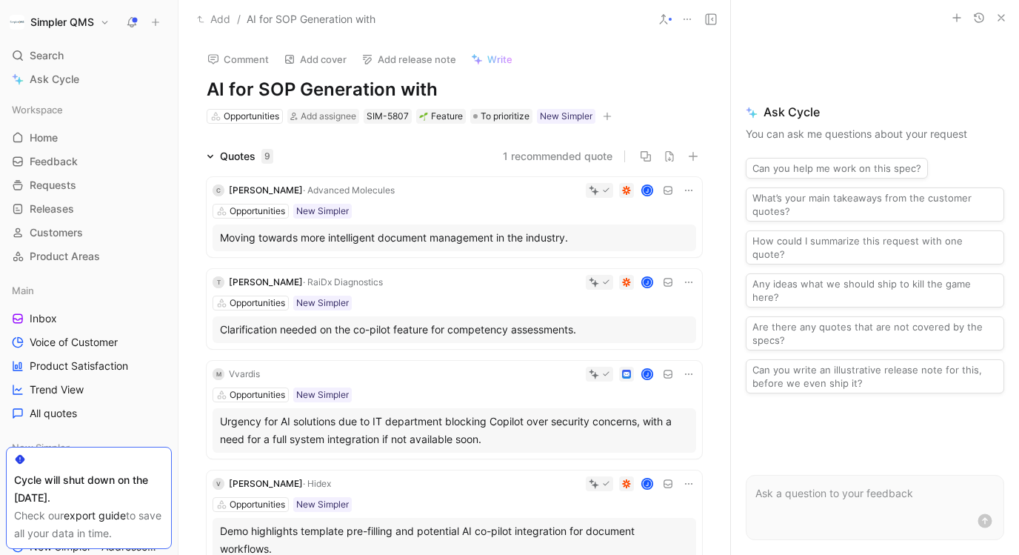
drag, startPoint x: 229, startPoint y: 90, endPoint x: 432, endPoint y: 100, distance: 203.2
click at [432, 100] on h1 "AI for SOP Generation with" at bounding box center [455, 90] width 496 height 24
click at [714, 76] on div "Comment Add cover Add release note Write AI Document creation & drafting Opport…" at bounding box center [455, 82] width 552 height 87
click at [688, 14] on icon at bounding box center [688, 19] width 12 height 12
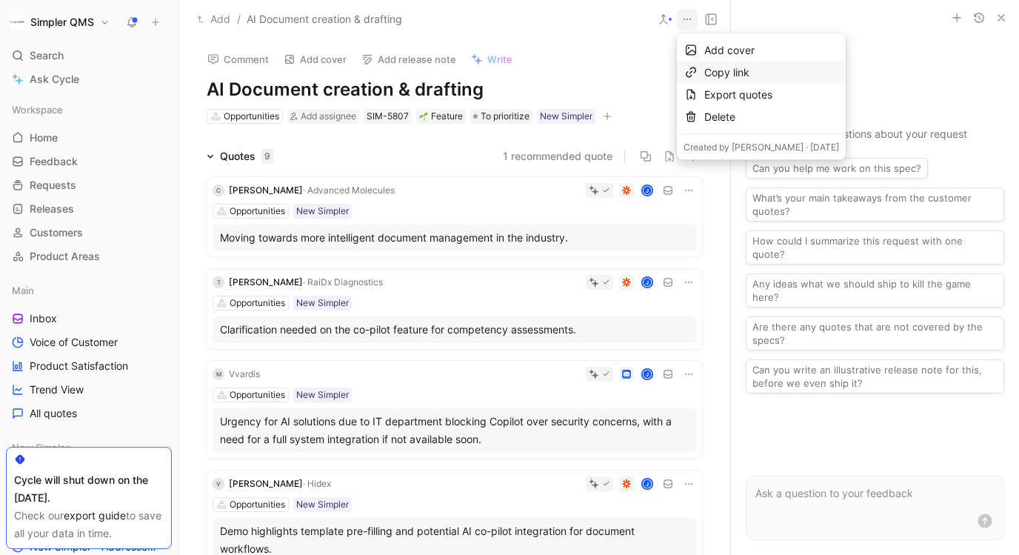
click at [726, 75] on div "Copy link" at bounding box center [772, 73] width 135 height 18
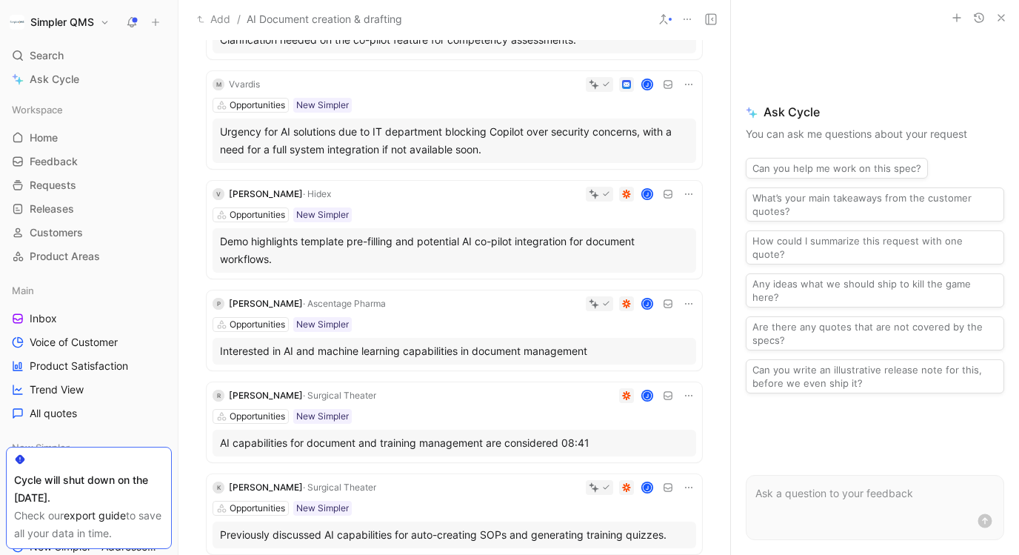
scroll to position [28, 0]
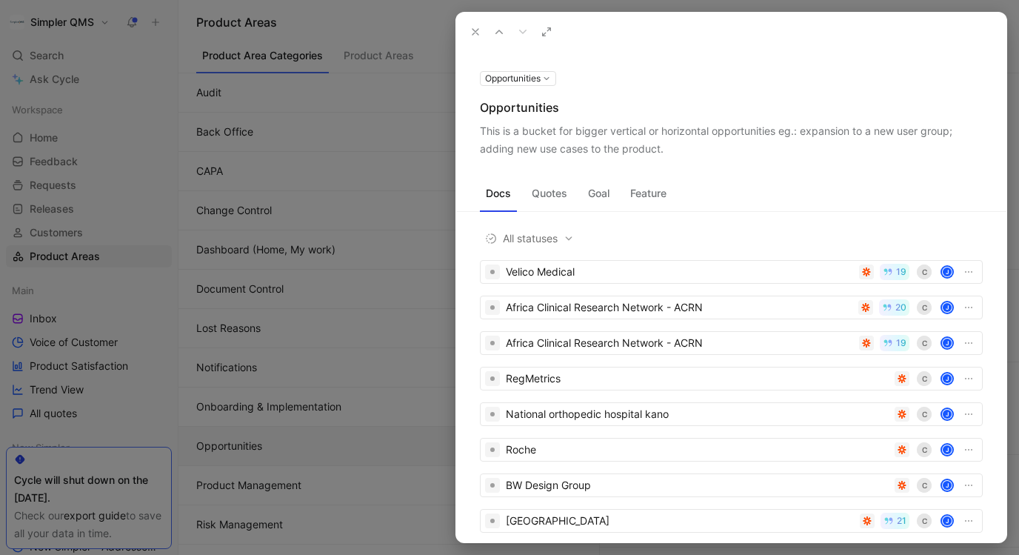
click at [653, 196] on button "Feature" at bounding box center [649, 194] width 48 height 24
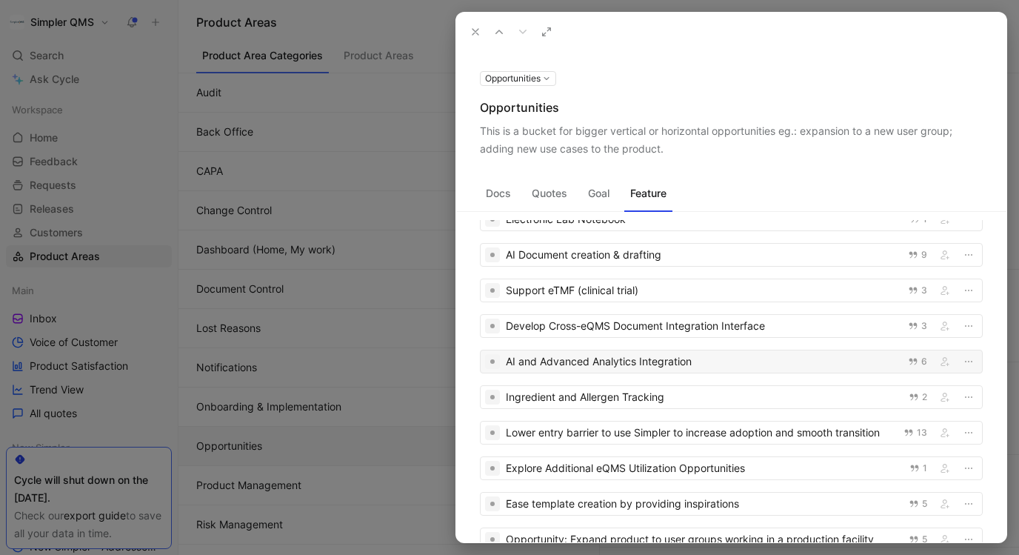
scroll to position [345, 0]
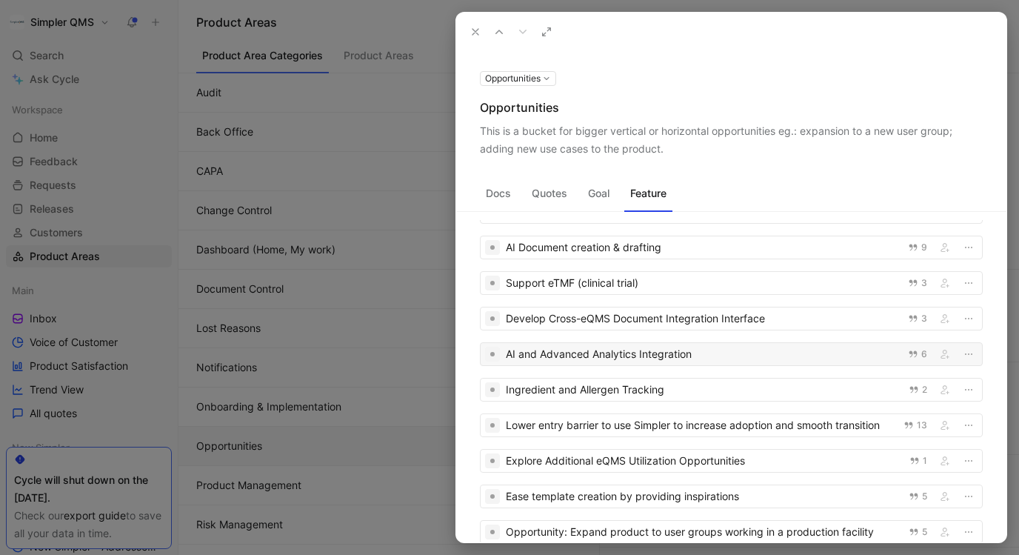
click at [699, 350] on div "AI and Advanced Analytics Integration" at bounding box center [702, 354] width 393 height 18
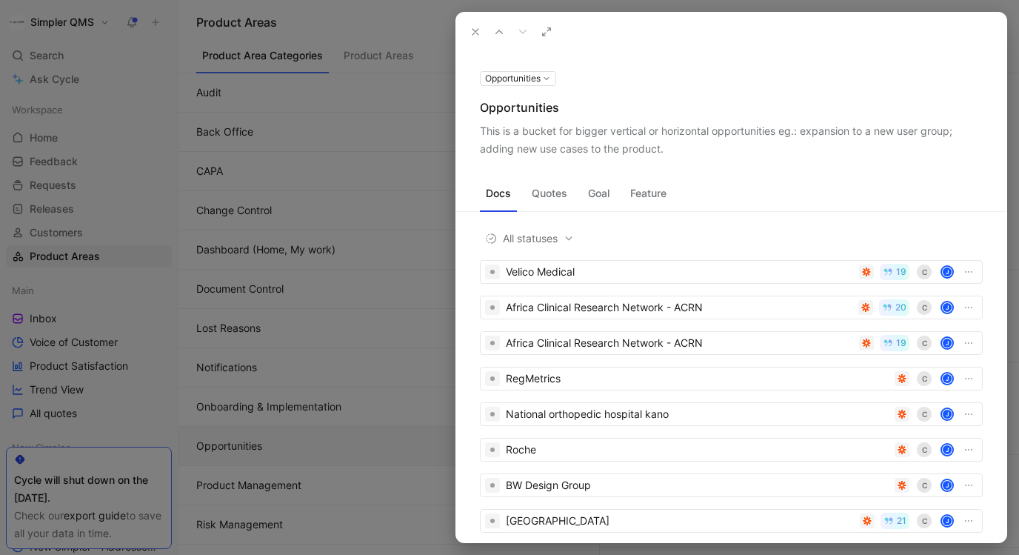
click at [662, 199] on button "Feature" at bounding box center [649, 194] width 48 height 24
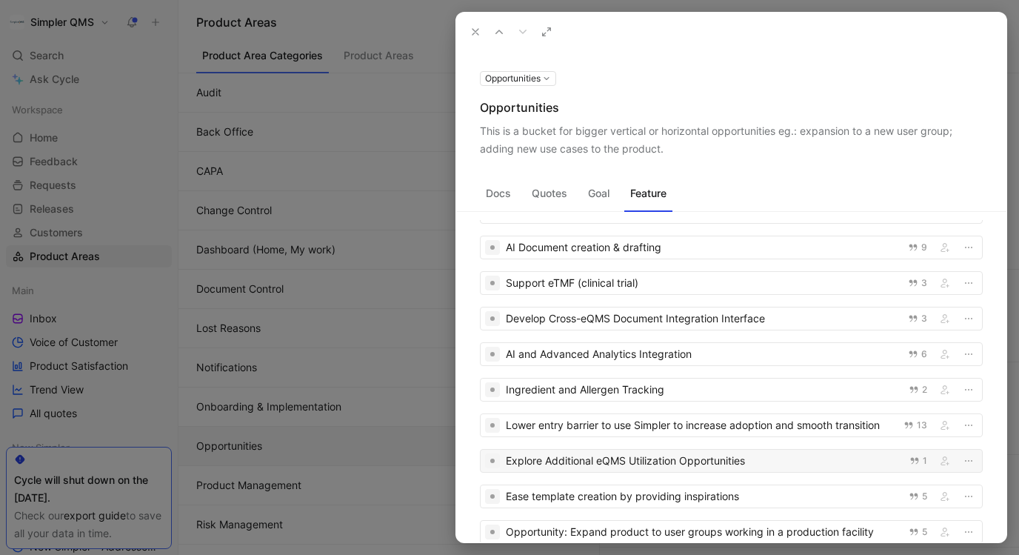
scroll to position [339, 0]
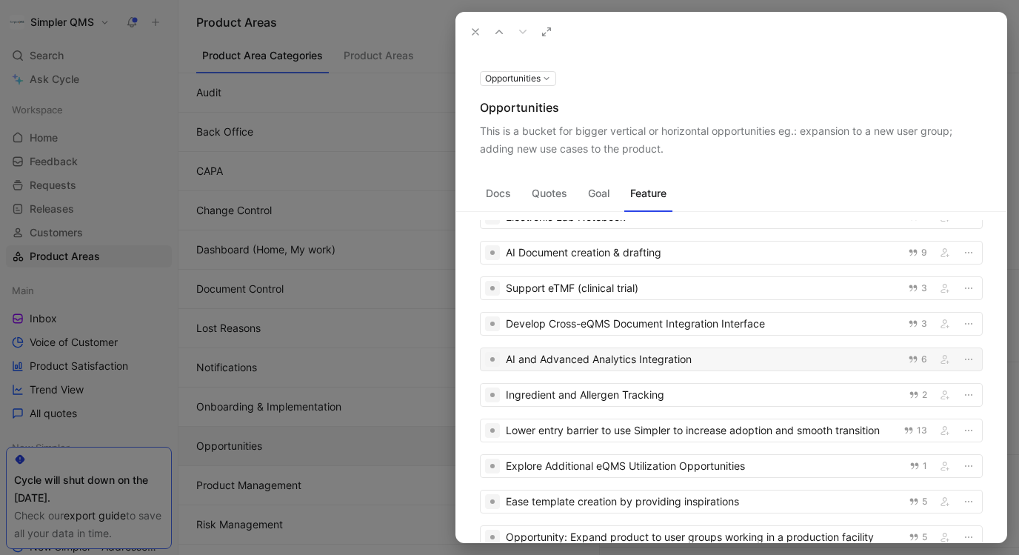
click at [675, 359] on div "AI and Advanced Analytics Integration" at bounding box center [702, 359] width 393 height 18
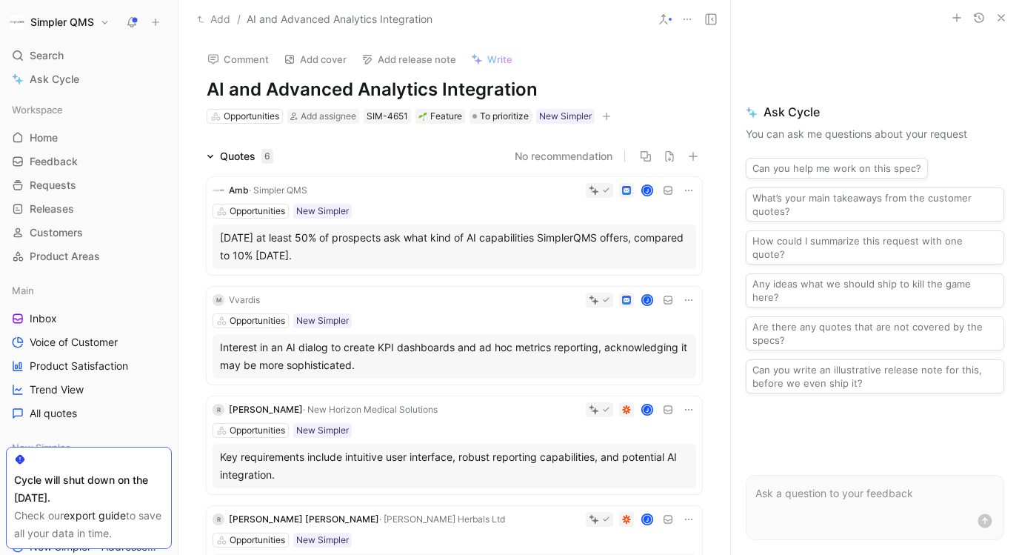
drag, startPoint x: 544, startPoint y: 89, endPoint x: 195, endPoint y: 84, distance: 349.0
click at [193, 83] on div "Comment Add cover Add release note Write AI and Advanced Analytics Integration …" at bounding box center [455, 82] width 552 height 87
click at [694, 16] on button at bounding box center [687, 19] width 21 height 21
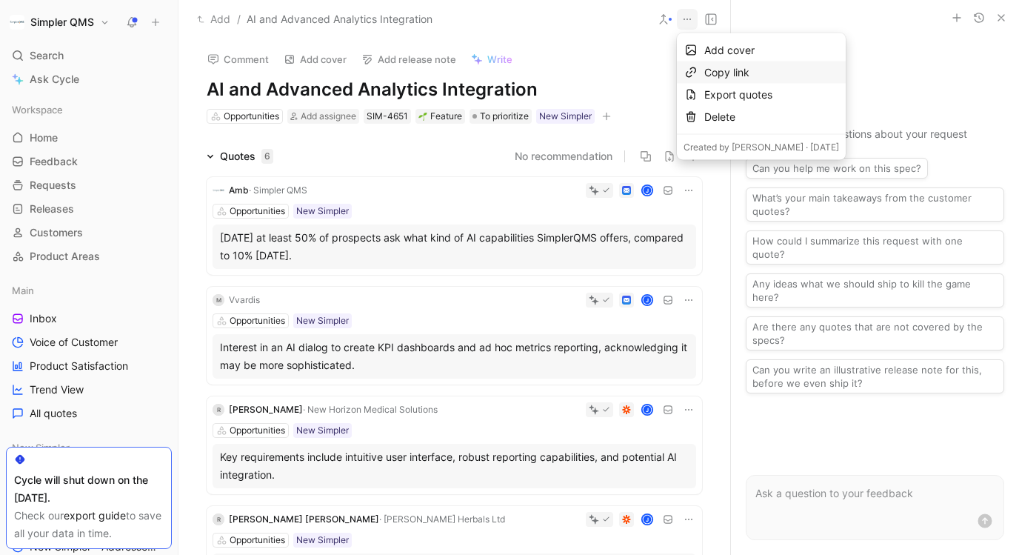
click at [719, 70] on div "Copy link" at bounding box center [772, 73] width 135 height 18
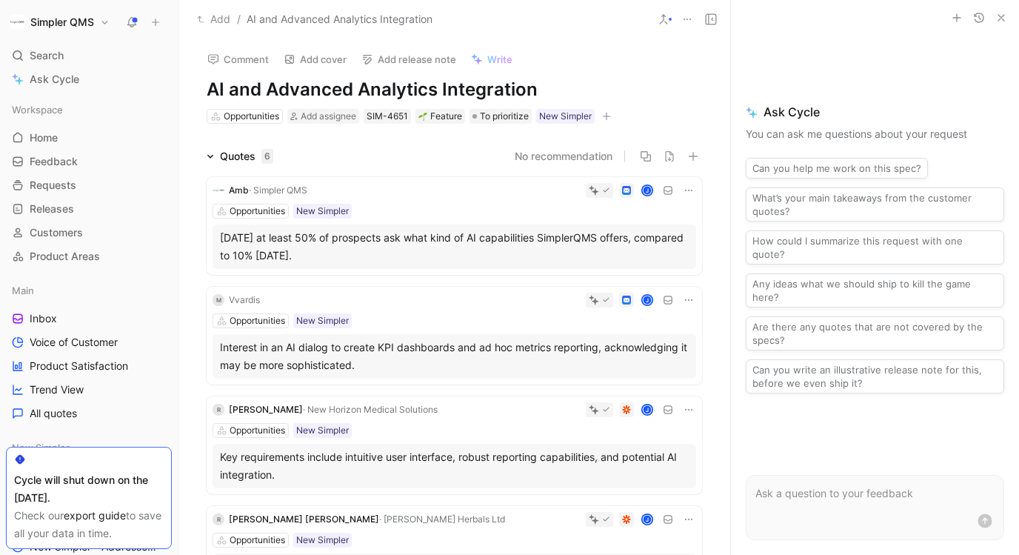
click at [690, 16] on icon at bounding box center [688, 19] width 12 height 12
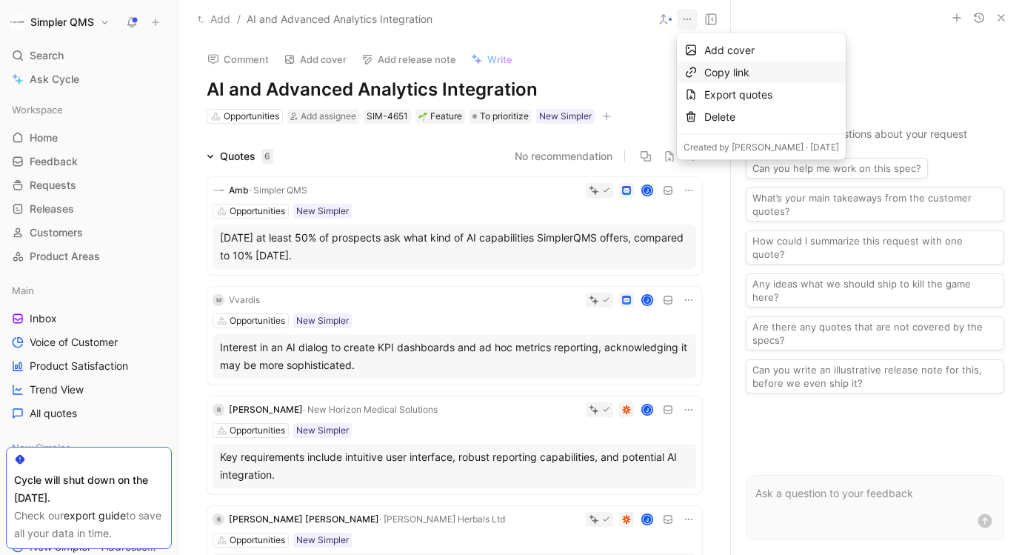
click at [720, 70] on div "Copy link" at bounding box center [772, 73] width 135 height 18
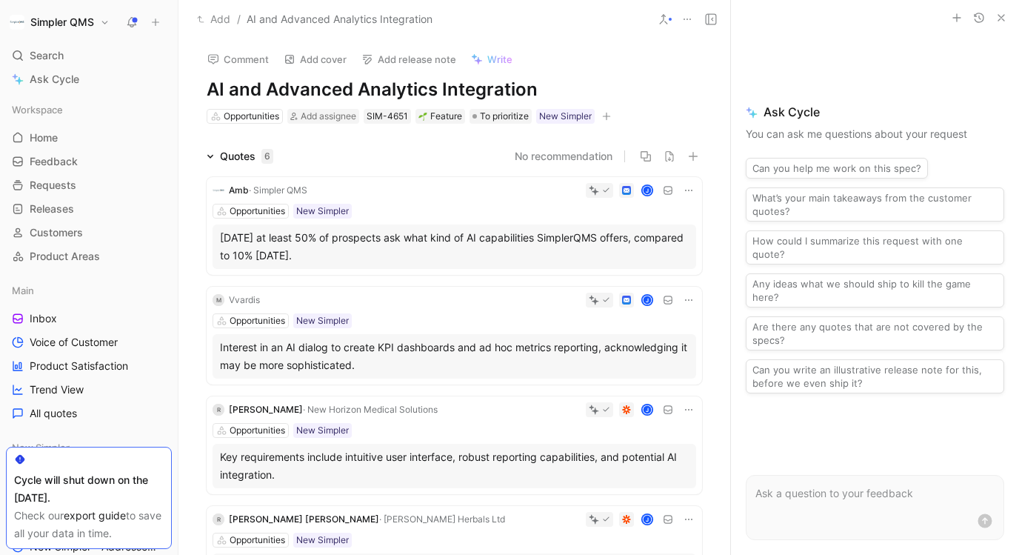
click at [306, 347] on div "Interest in an AI dialog to create KPI dashboards and ad hoc metrics reporting,…" at bounding box center [454, 357] width 469 height 36
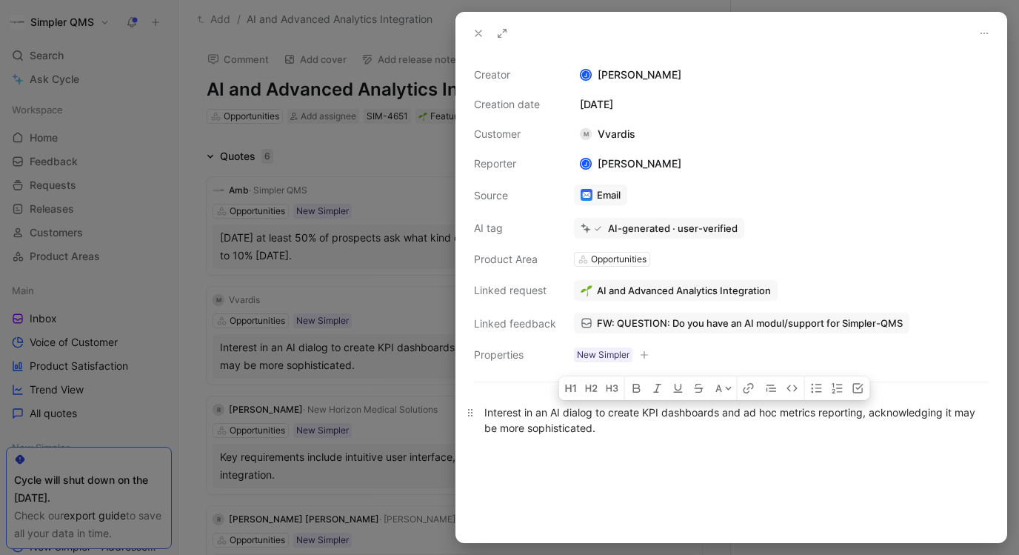
drag, startPoint x: 566, startPoint y: 412, endPoint x: 862, endPoint y: 410, distance: 296.4
click at [862, 410] on div "Interest in an AI dialog to create KPI dashboards and ad hoc metrics reporting,…" at bounding box center [732, 420] width 494 height 31
click at [377, 338] on div at bounding box center [509, 277] width 1019 height 555
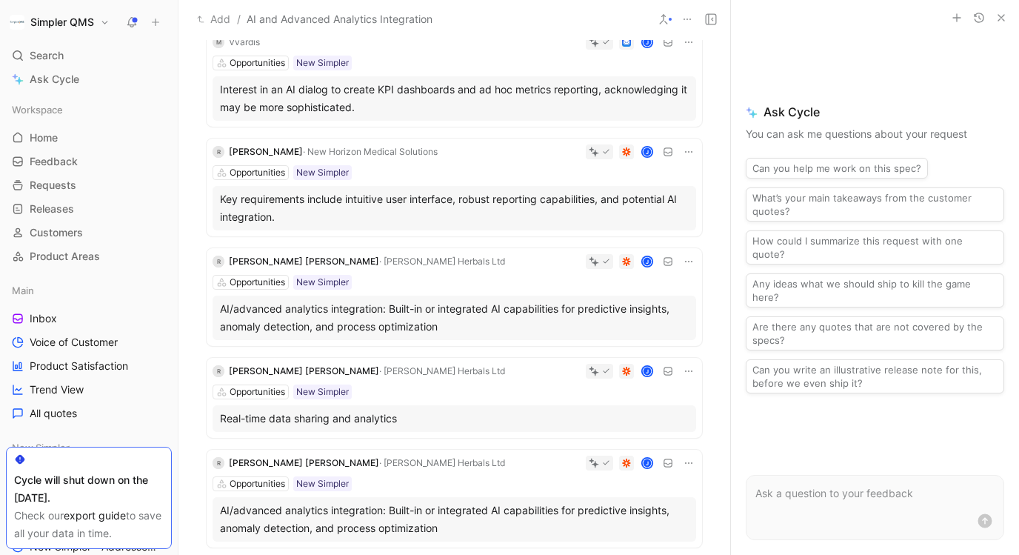
scroll to position [259, 0]
click at [485, 310] on div "AI/advanced analytics integration: Built-in or integrated AI capabilities for p…" at bounding box center [454, 317] width 469 height 36
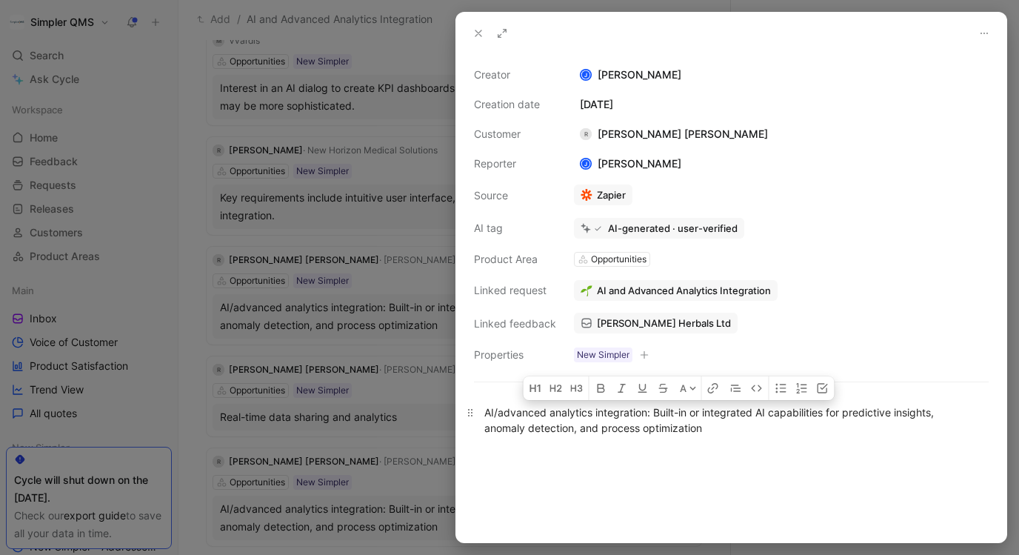
drag, startPoint x: 655, startPoint y: 412, endPoint x: 703, endPoint y: 437, distance: 54.3
click at [703, 438] on p "AI/advanced analytics integration: Built-in or integrated AI capabilities for p…" at bounding box center [731, 420] width 550 height 40
click at [359, 367] on div at bounding box center [509, 277] width 1019 height 555
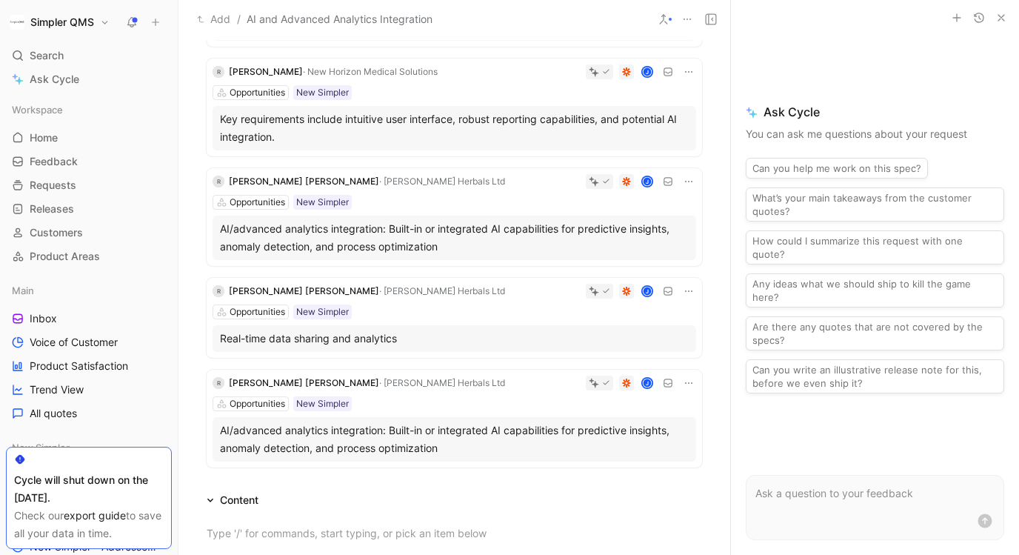
scroll to position [339, 0]
click at [688, 382] on icon at bounding box center [689, 382] width 12 height 12
click at [617, 478] on span "Delete quote" at bounding box center [643, 476] width 62 height 13
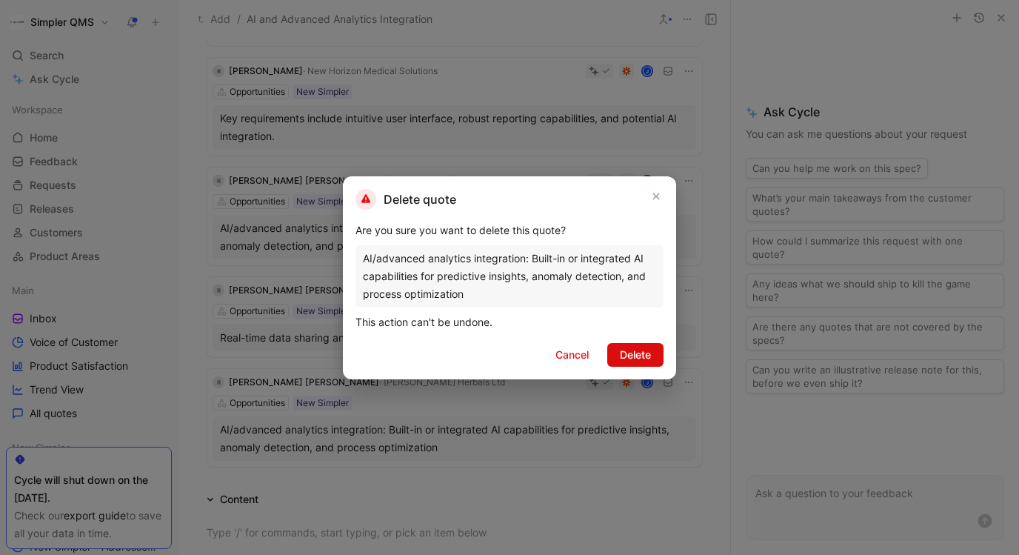
click at [628, 356] on span "Delete" at bounding box center [635, 355] width 31 height 18
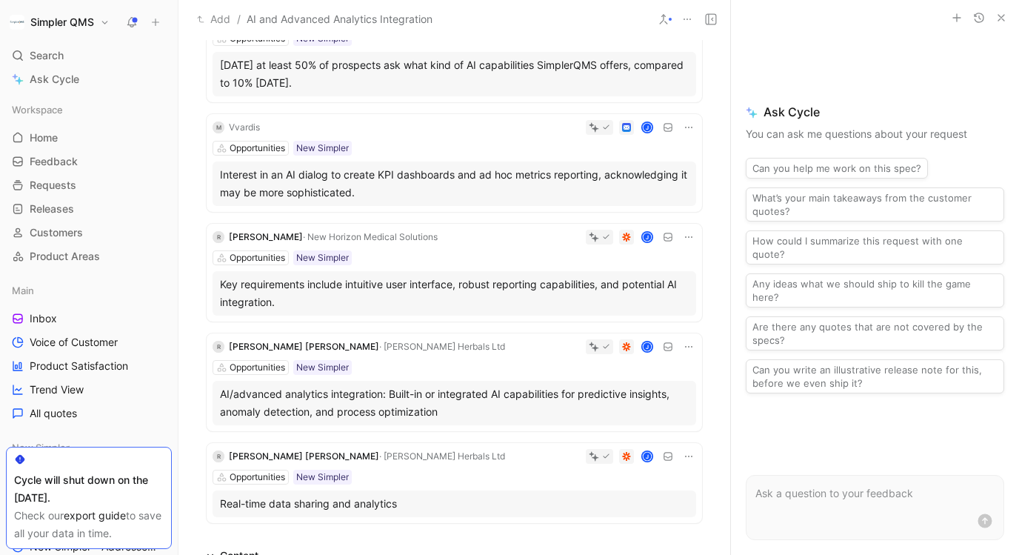
scroll to position [172, 0]
click at [682, 453] on button at bounding box center [689, 457] width 15 height 15
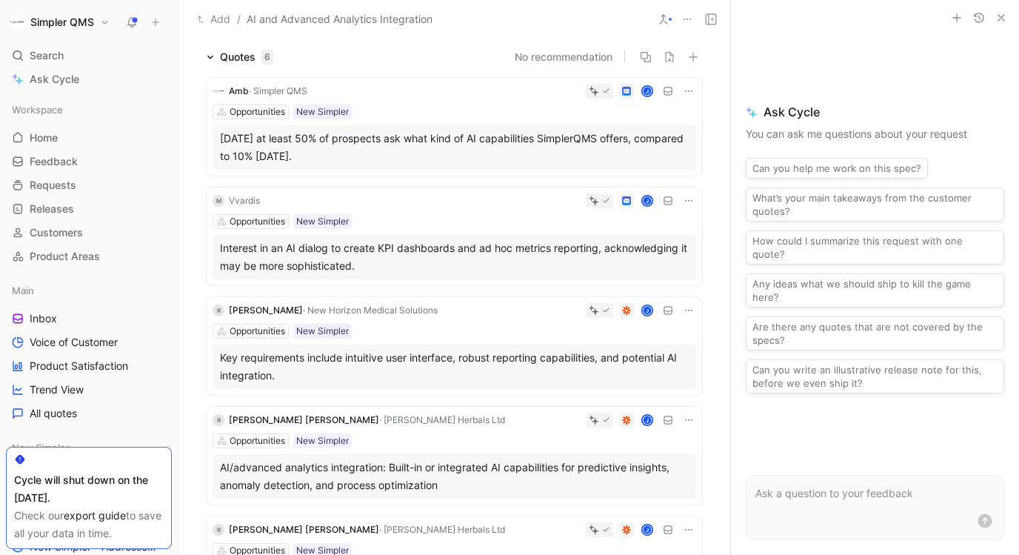
scroll to position [0, 0]
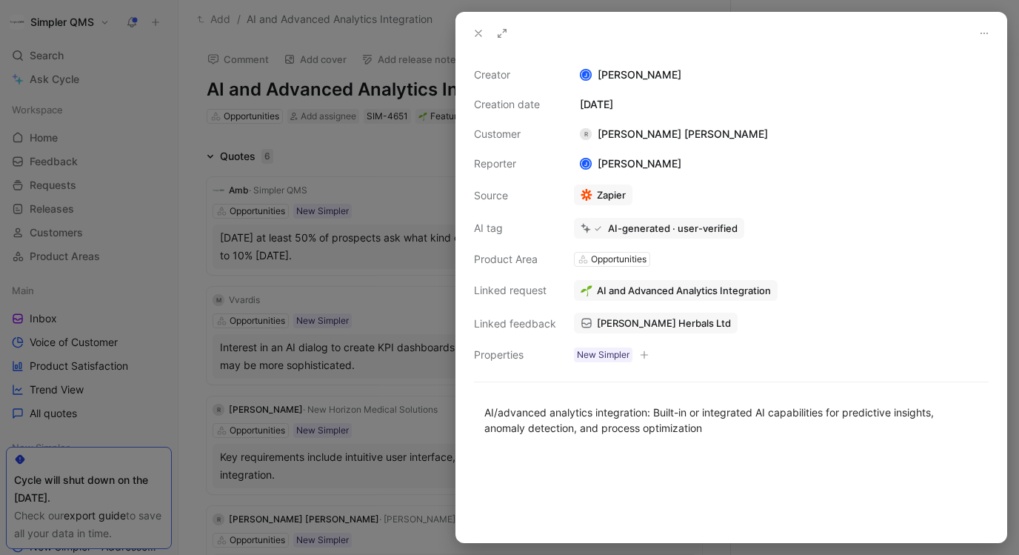
click at [482, 38] on icon at bounding box center [479, 33] width 12 height 12
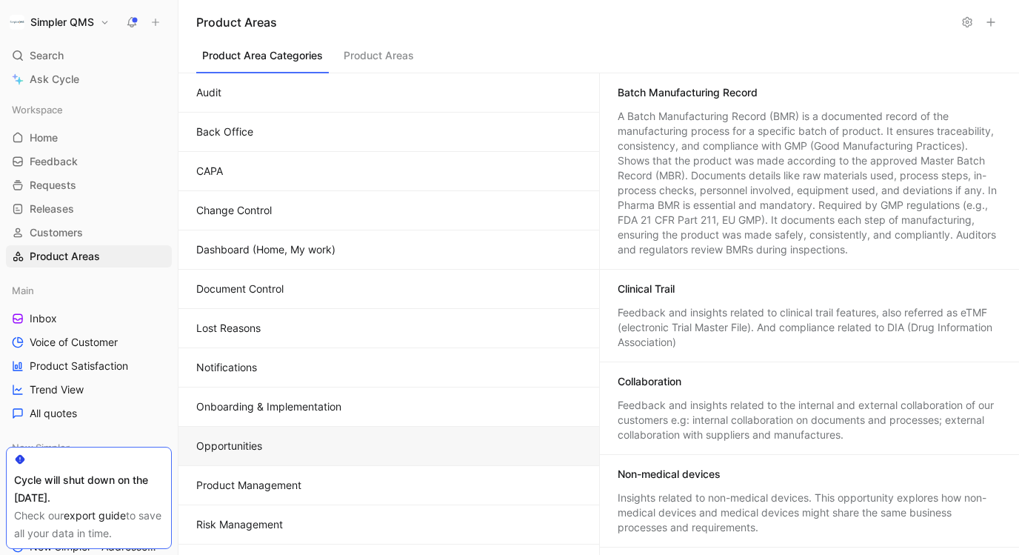
scroll to position [231, 0]
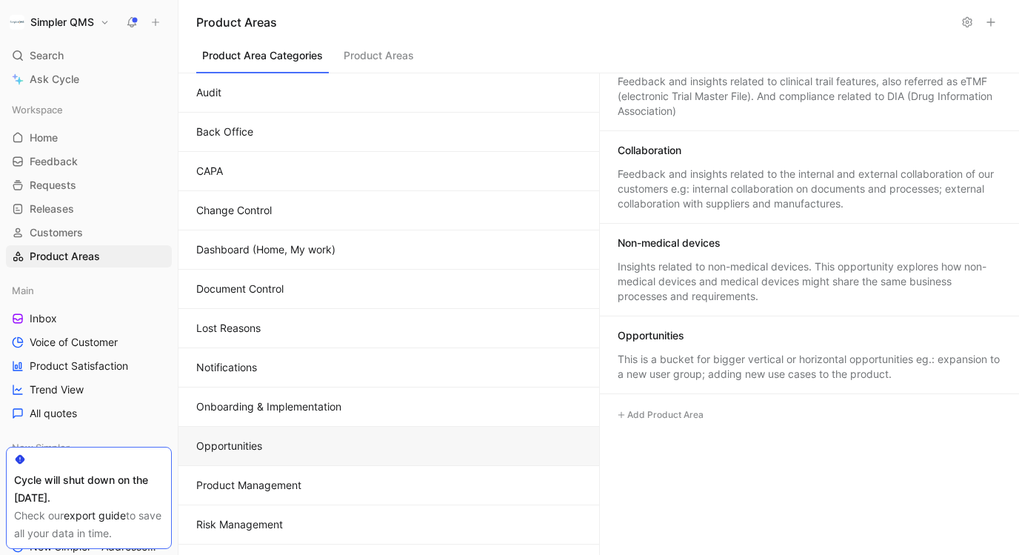
click at [743, 353] on div "This is a bucket for bigger vertical or horizontal opportunities eg.: expansion…" at bounding box center [810, 367] width 385 height 30
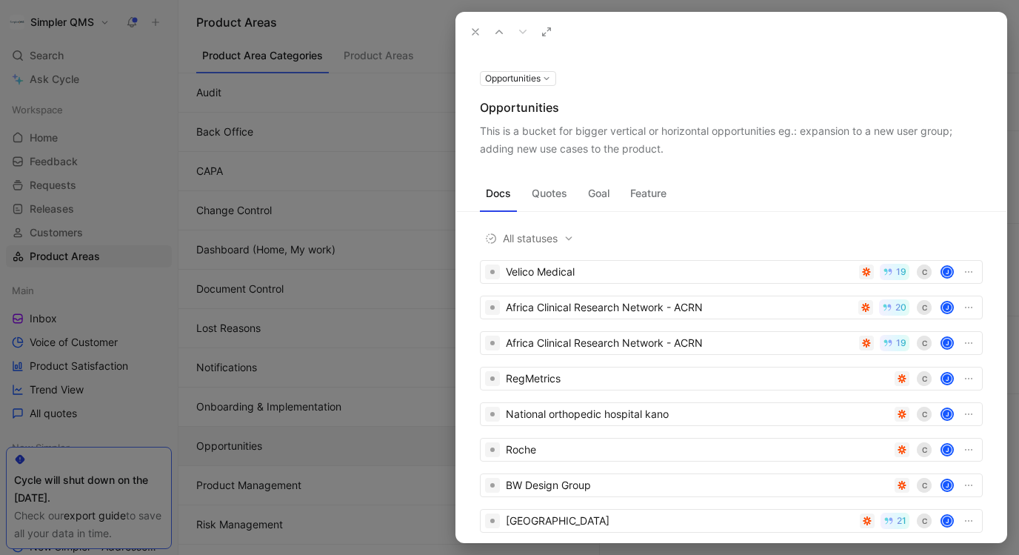
click at [662, 196] on button "Feature" at bounding box center [649, 194] width 48 height 24
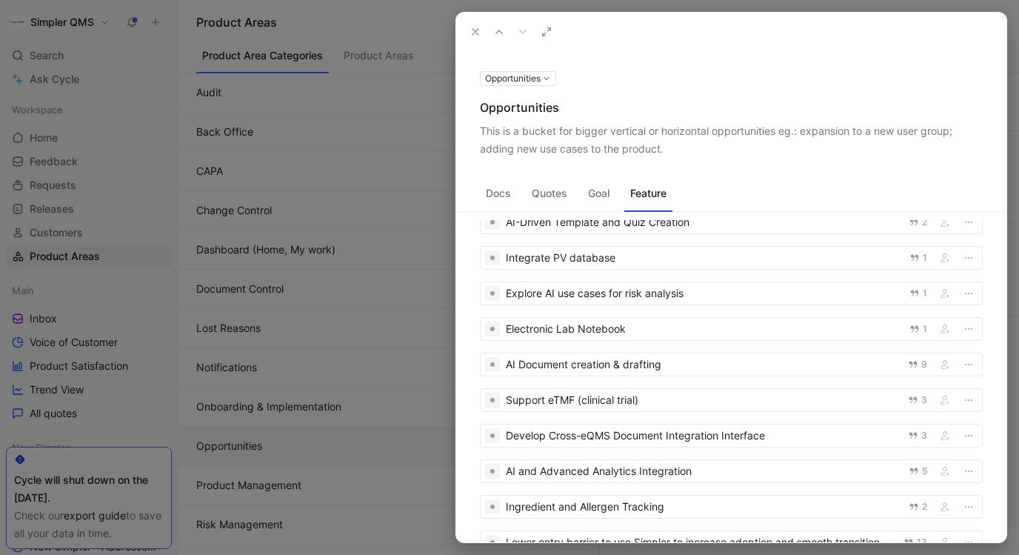
scroll to position [263, 0]
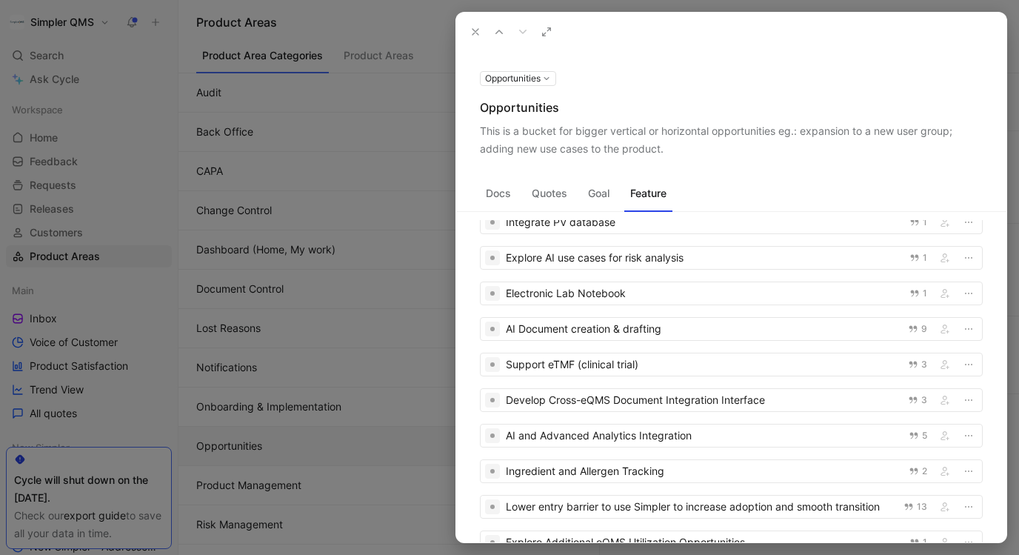
click at [95, 346] on div at bounding box center [509, 277] width 1019 height 555
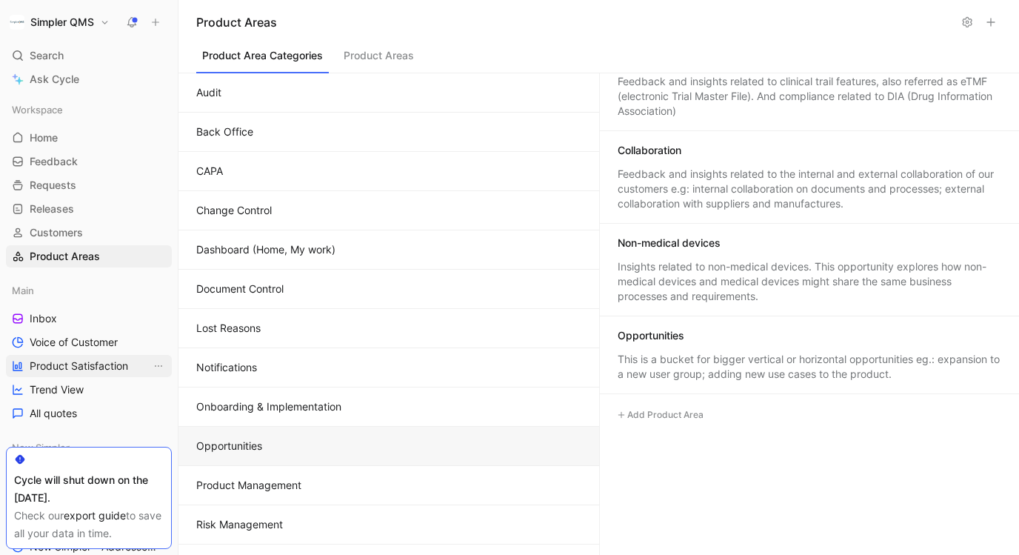
click at [91, 362] on span "Product Satisfaction" at bounding box center [79, 366] width 99 height 15
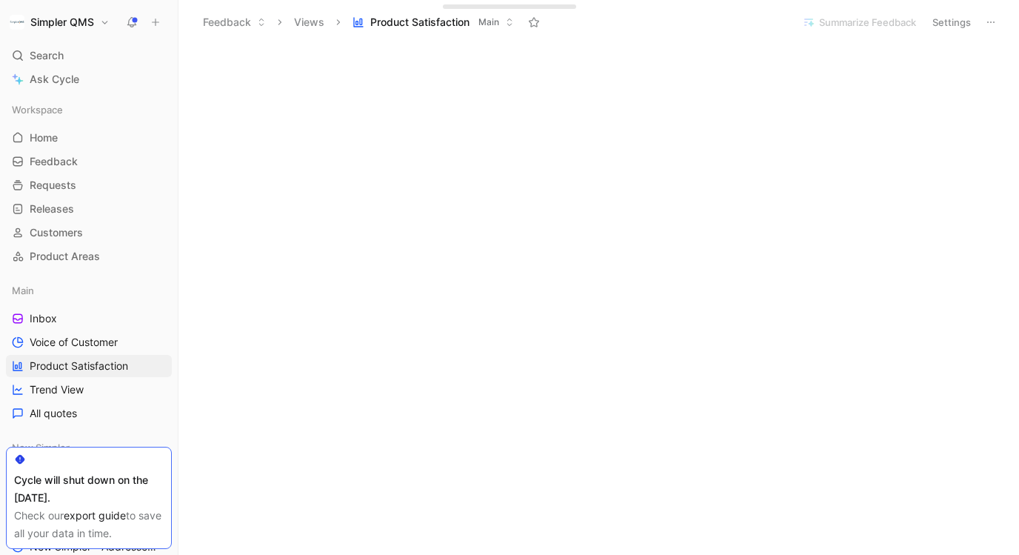
scroll to position [36, 0]
click at [86, 346] on span "Voice of Customer" at bounding box center [74, 342] width 88 height 15
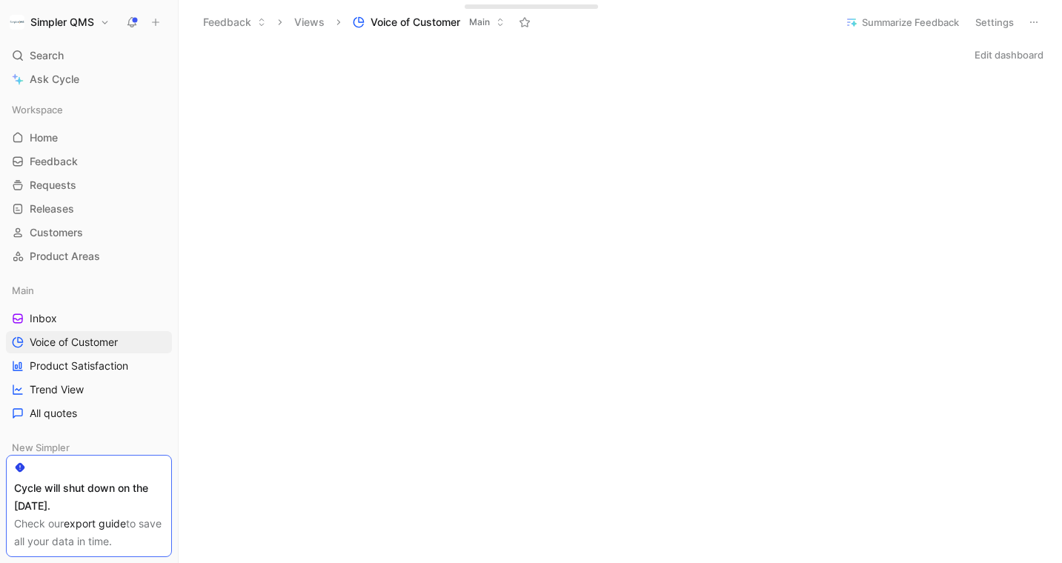
click at [178, 29] on button at bounding box center [177, 22] width 21 height 21
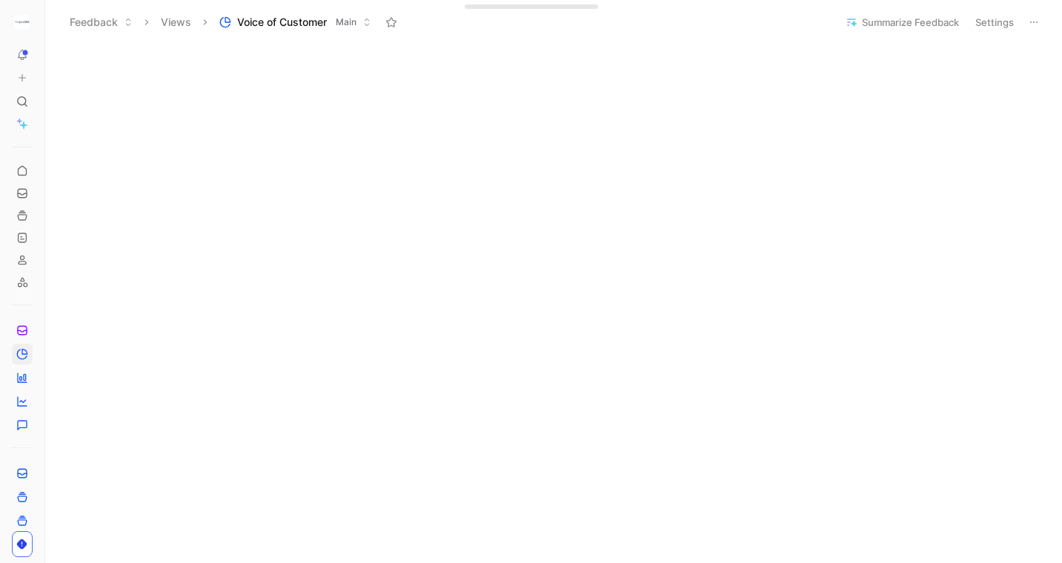
scroll to position [654, 0]
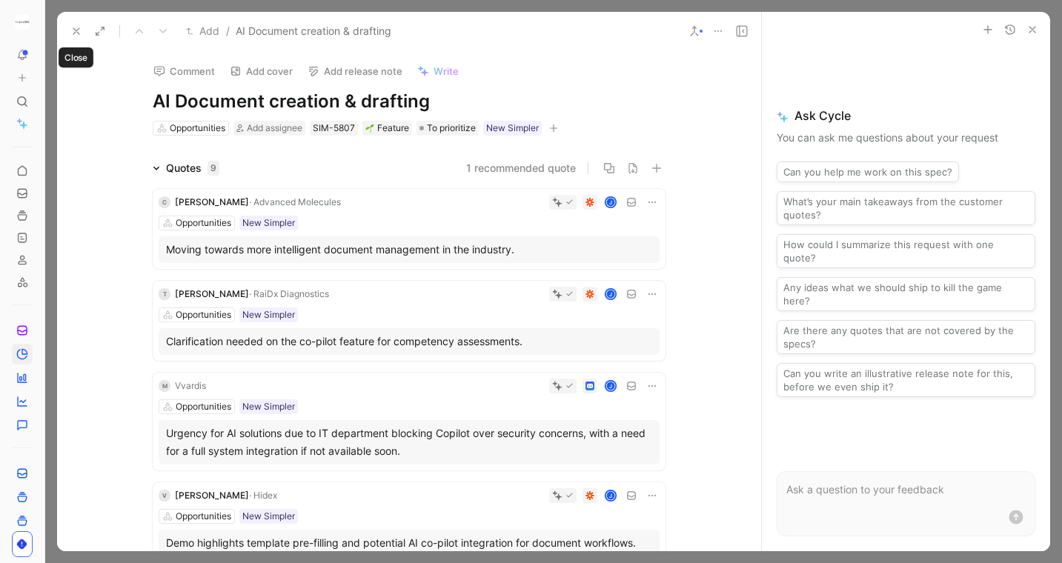
click at [75, 31] on use at bounding box center [76, 31] width 6 height 6
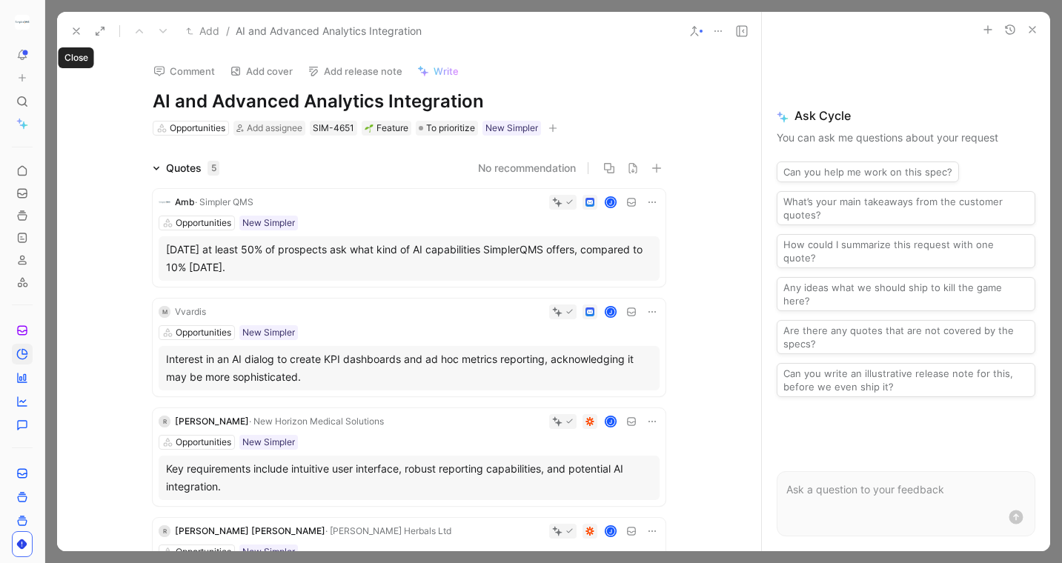
click at [72, 30] on icon at bounding box center [76, 31] width 12 height 12
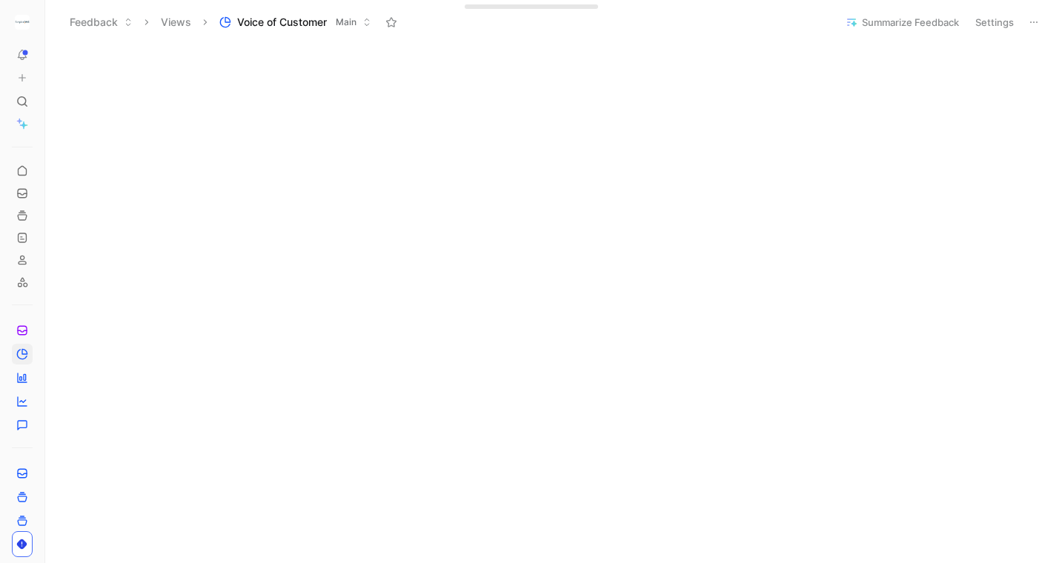
scroll to position [616, 0]
click at [47, 25] on icon at bounding box center [49, 22] width 12 height 12
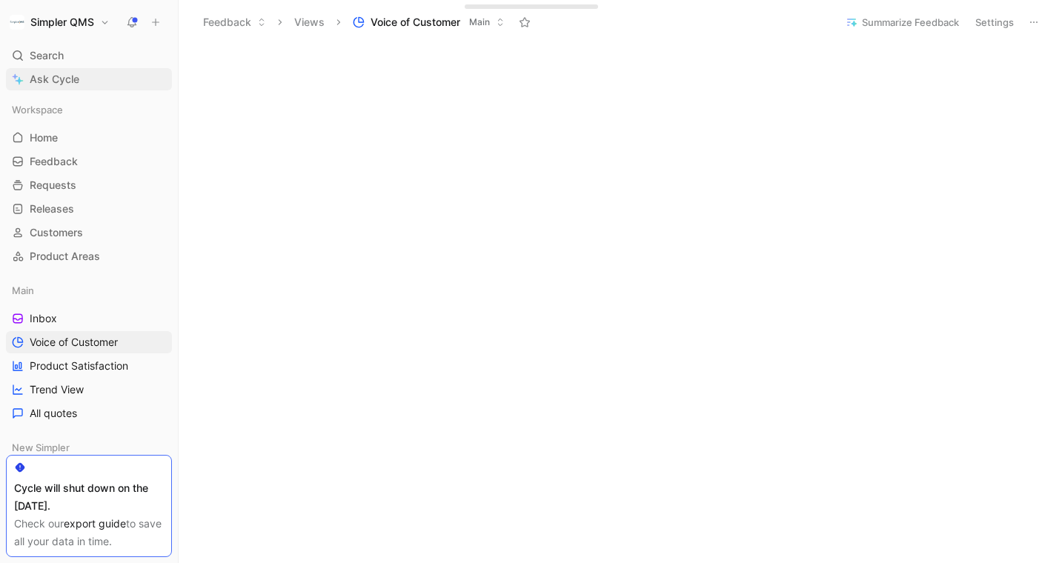
click at [41, 75] on span "Ask Cycle" at bounding box center [55, 79] width 50 height 18
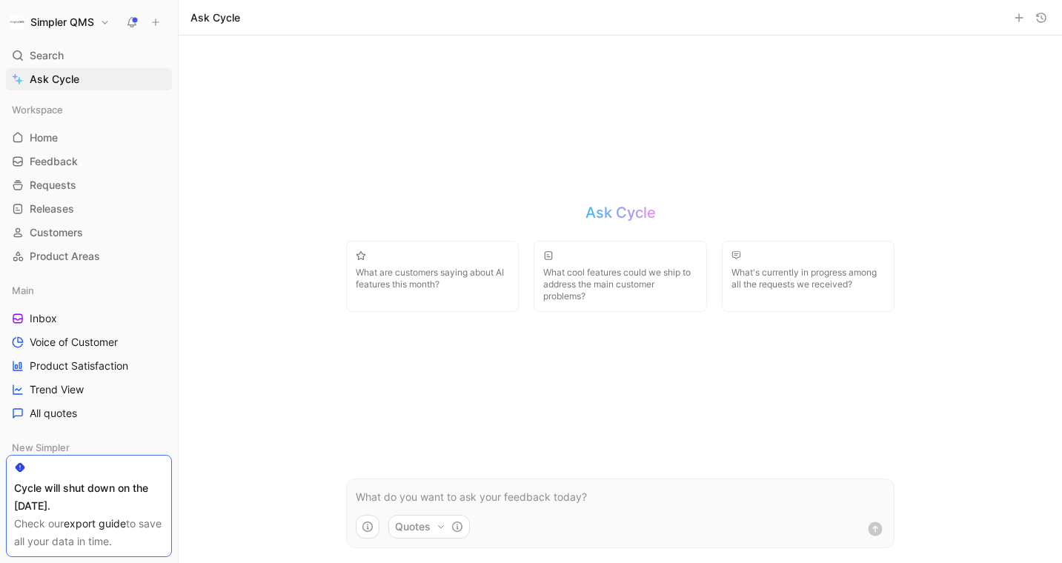
click at [435, 531] on button "Quotes" at bounding box center [428, 527] width 81 height 24
click at [292, 428] on html "Simpler QMS Search ⌘ K Ask Cycle Workspace Home G then H Feedback G then F Requ…" at bounding box center [531, 281] width 1062 height 563
click at [390, 502] on p at bounding box center [620, 497] width 529 height 18
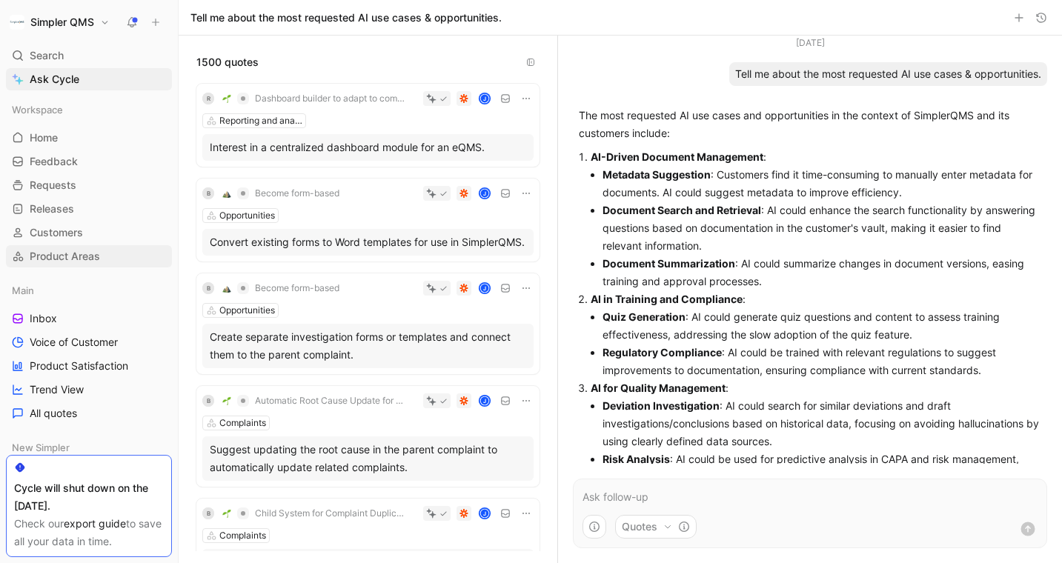
click at [47, 262] on span "Product Areas" at bounding box center [65, 256] width 70 height 15
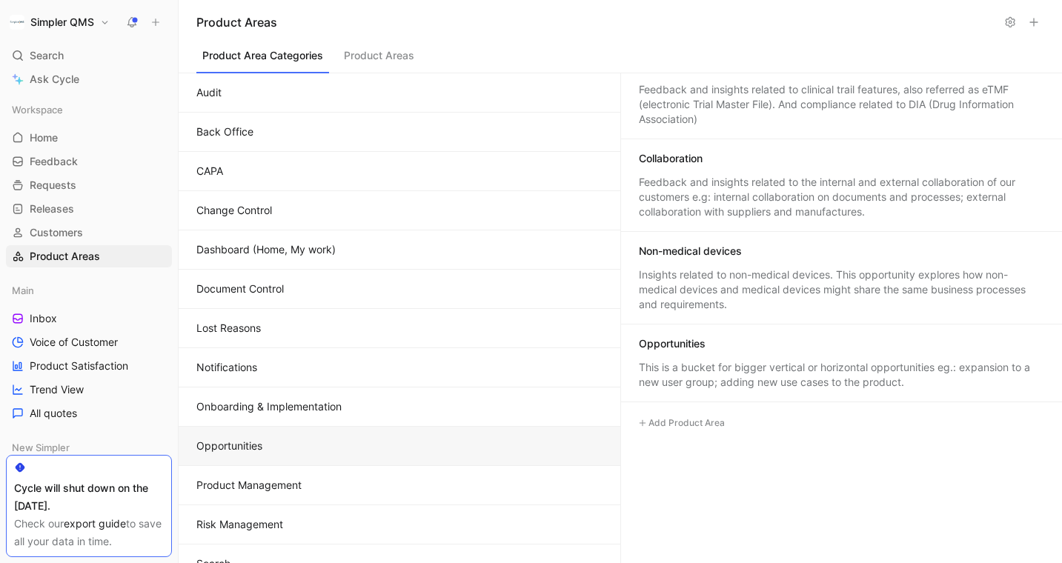
scroll to position [213, 0]
click at [727, 390] on div "This is a bucket for bigger vertical or horizontal opportunities eg.: expansion…" at bounding box center [841, 375] width 405 height 30
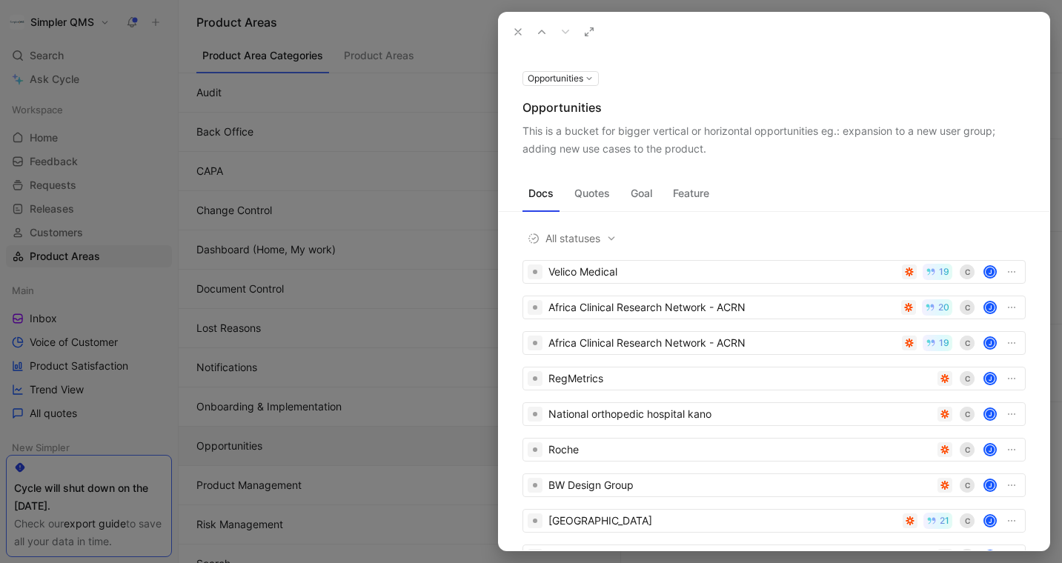
click at [693, 194] on button "Feature" at bounding box center [691, 194] width 48 height 24
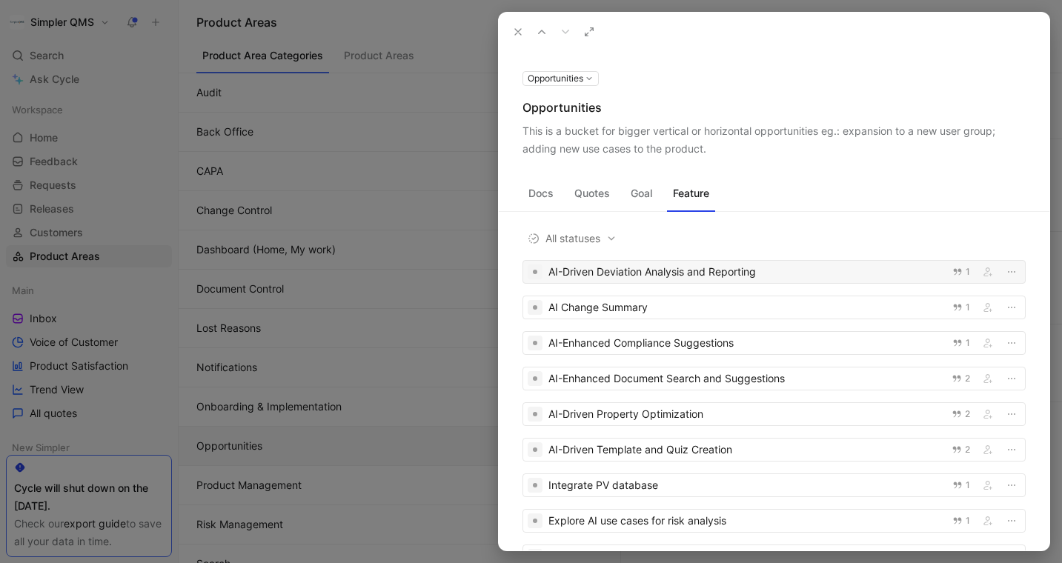
click at [757, 272] on div "AI-Driven Deviation Analysis and Reporting" at bounding box center [745, 272] width 395 height 18
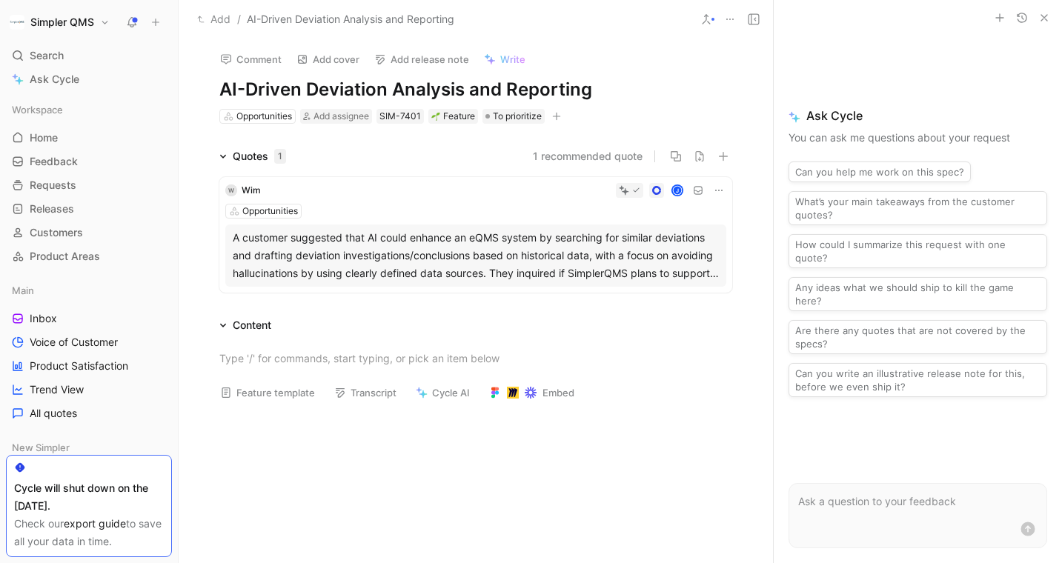
click at [728, 16] on icon at bounding box center [730, 19] width 12 height 12
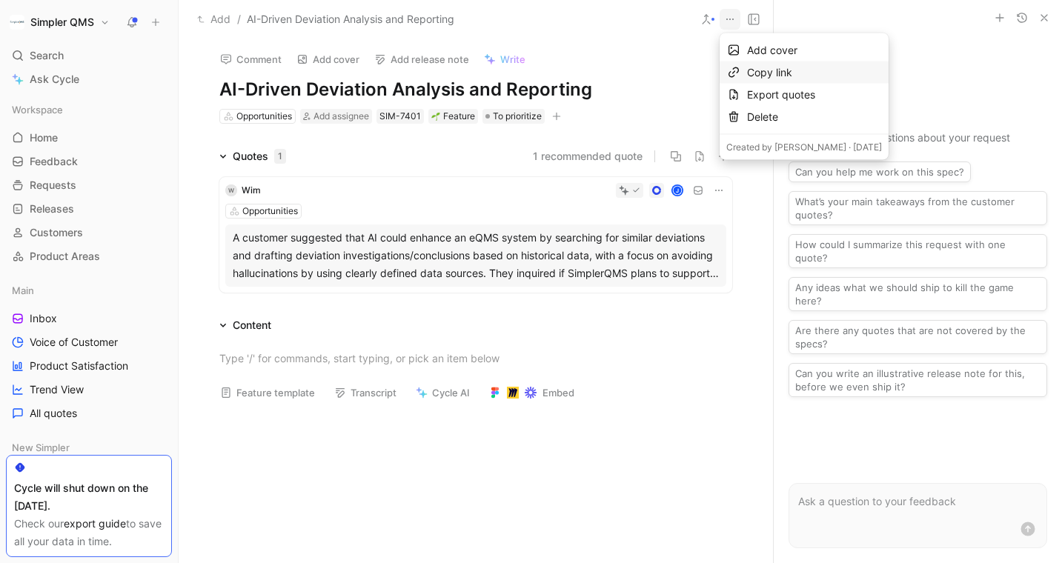
click at [753, 76] on div "Copy link" at bounding box center [814, 73] width 135 height 18
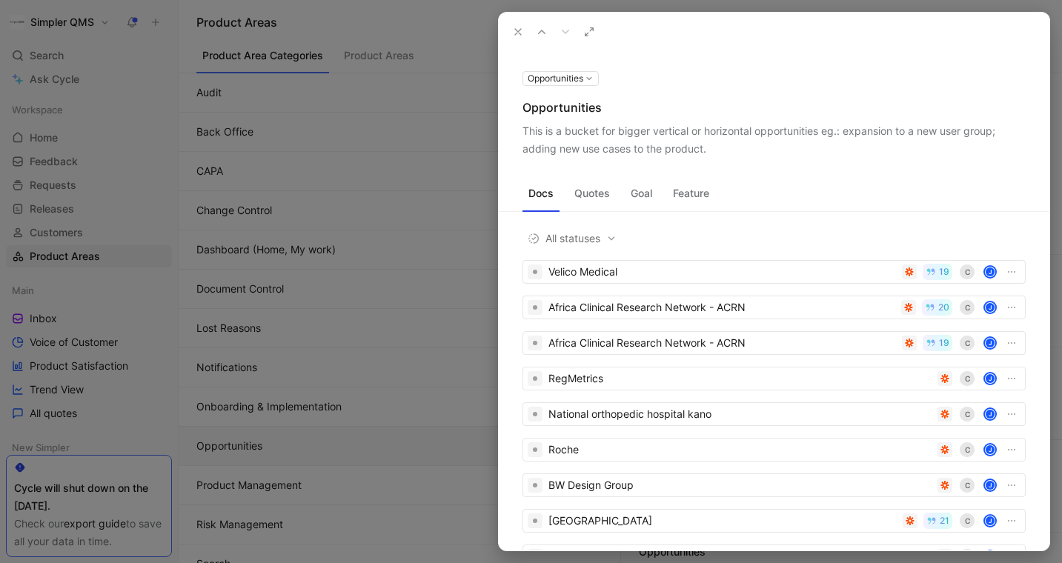
click at [708, 190] on button "Feature" at bounding box center [691, 194] width 48 height 24
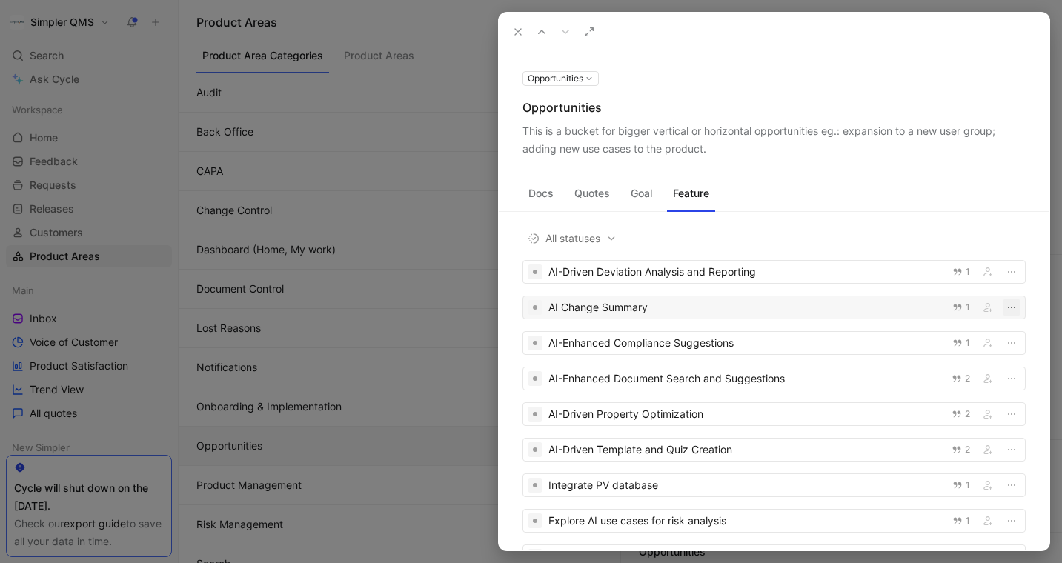
click at [1017, 305] on button "button" at bounding box center [1011, 308] width 18 height 18
click at [996, 359] on div "Copy link" at bounding box center [979, 362] width 70 height 18
click at [1014, 450] on use "button" at bounding box center [1011, 449] width 7 height 1
click at [983, 499] on span "Copy link" at bounding box center [966, 503] width 45 height 13
click at [1013, 339] on icon "button" at bounding box center [1011, 343] width 12 height 12
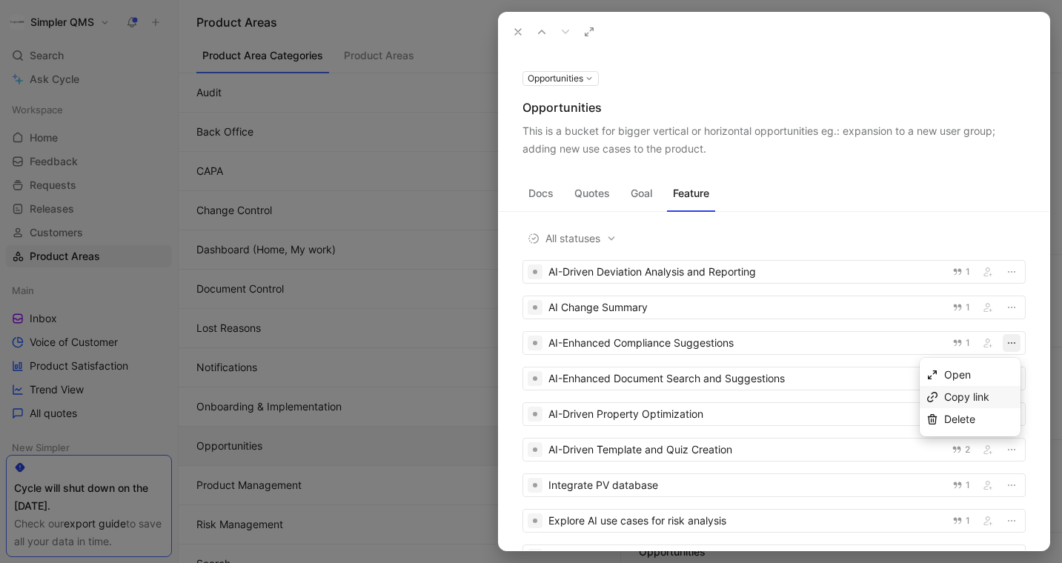
click at [971, 397] on span "Copy link" at bounding box center [966, 396] width 45 height 13
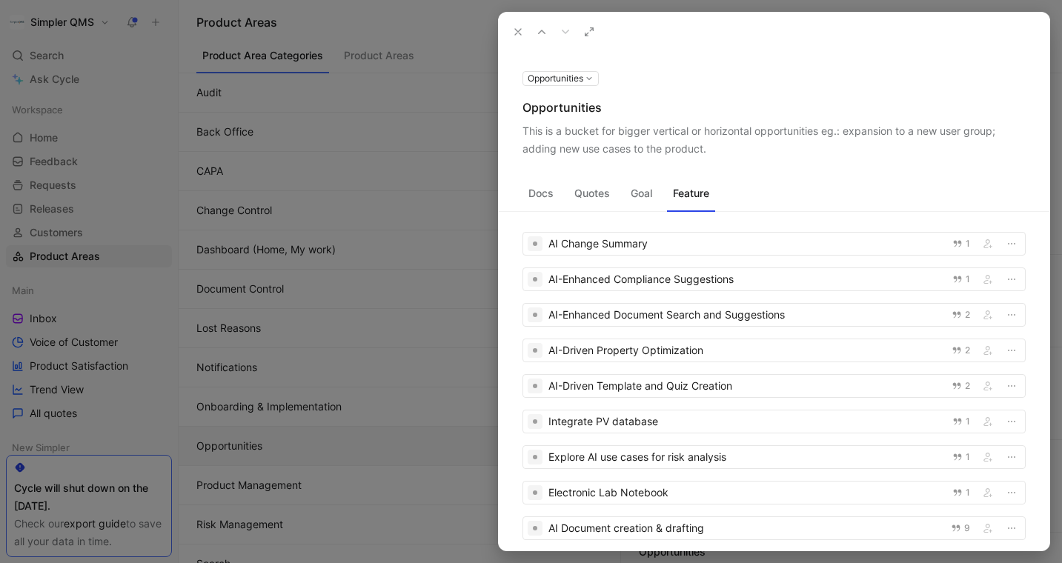
scroll to position [75, 0]
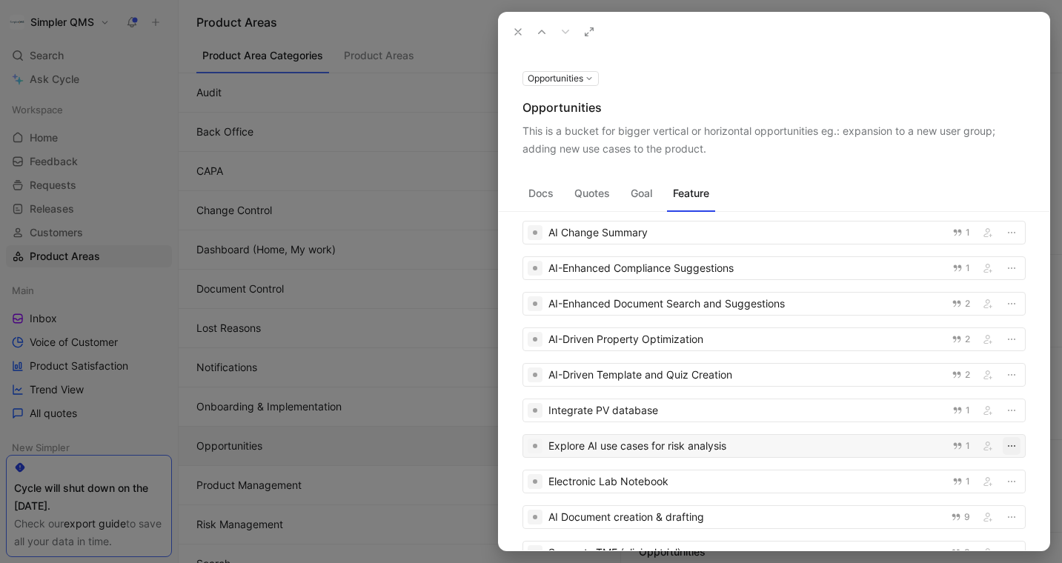
click at [1016, 445] on icon "button" at bounding box center [1011, 446] width 12 height 12
click at [995, 495] on div "Copy link" at bounding box center [979, 500] width 70 height 18
click at [520, 32] on icon at bounding box center [518, 32] width 12 height 12
